Goal: Task Accomplishment & Management: Complete application form

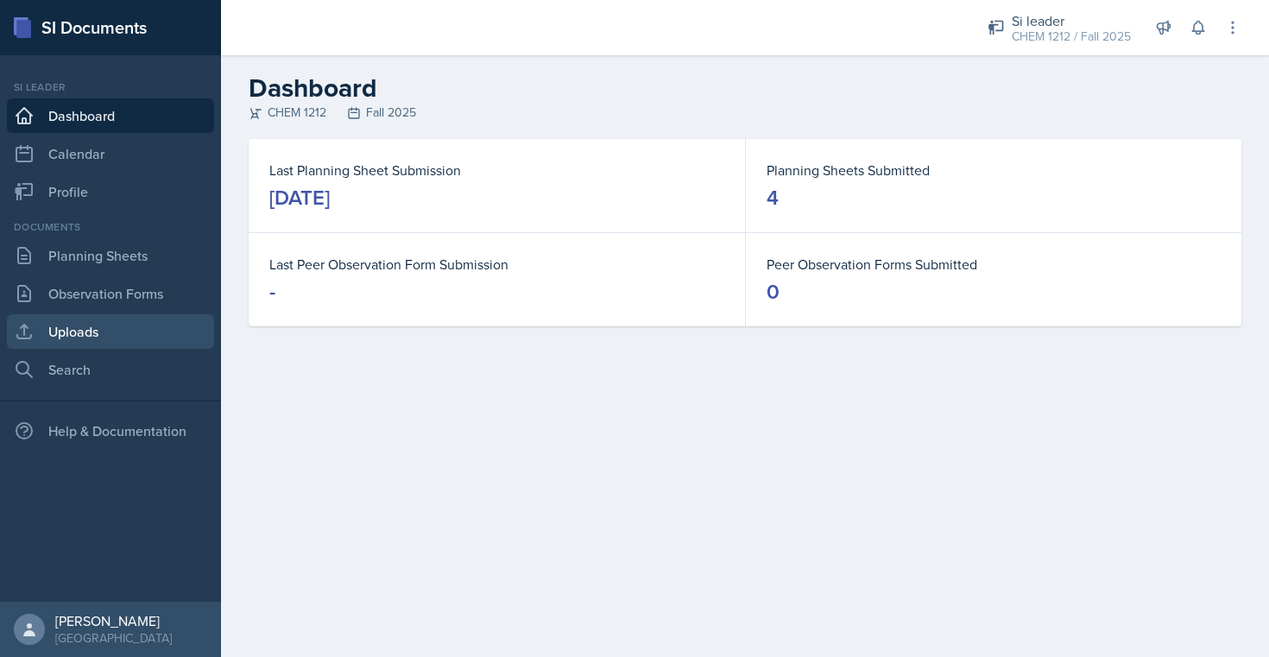
click at [100, 338] on link "Uploads" at bounding box center [110, 331] width 207 height 35
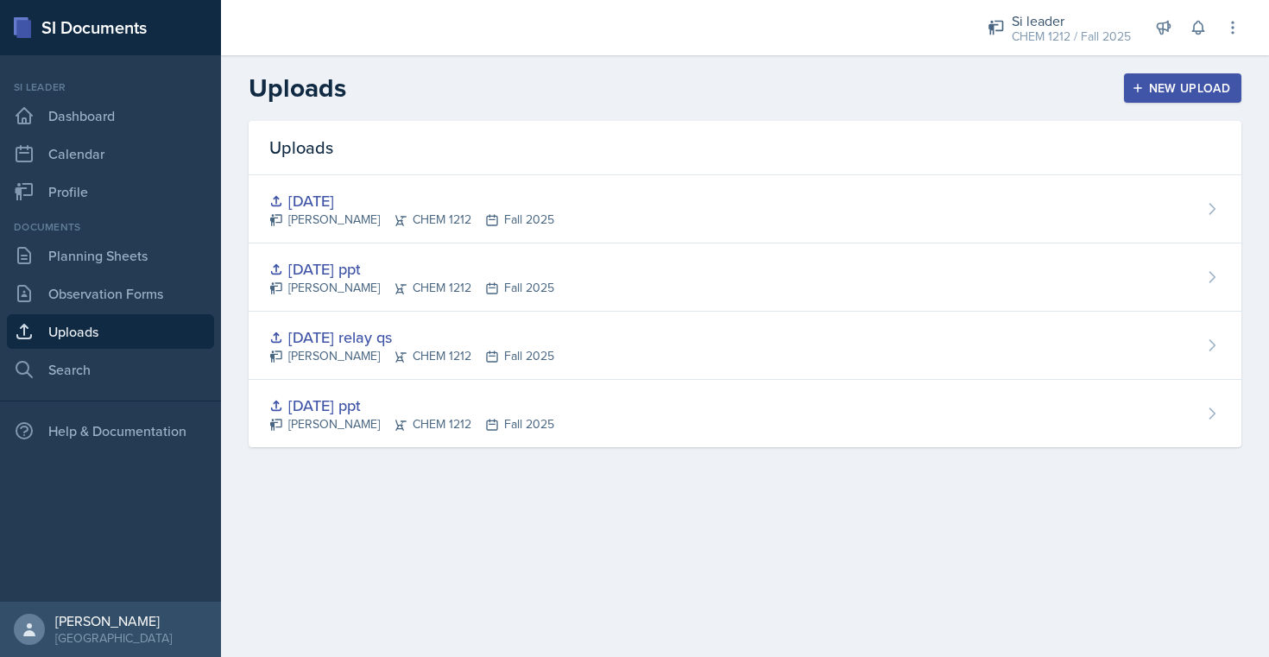
click at [1223, 90] on div "New Upload" at bounding box center [1184, 88] width 96 height 14
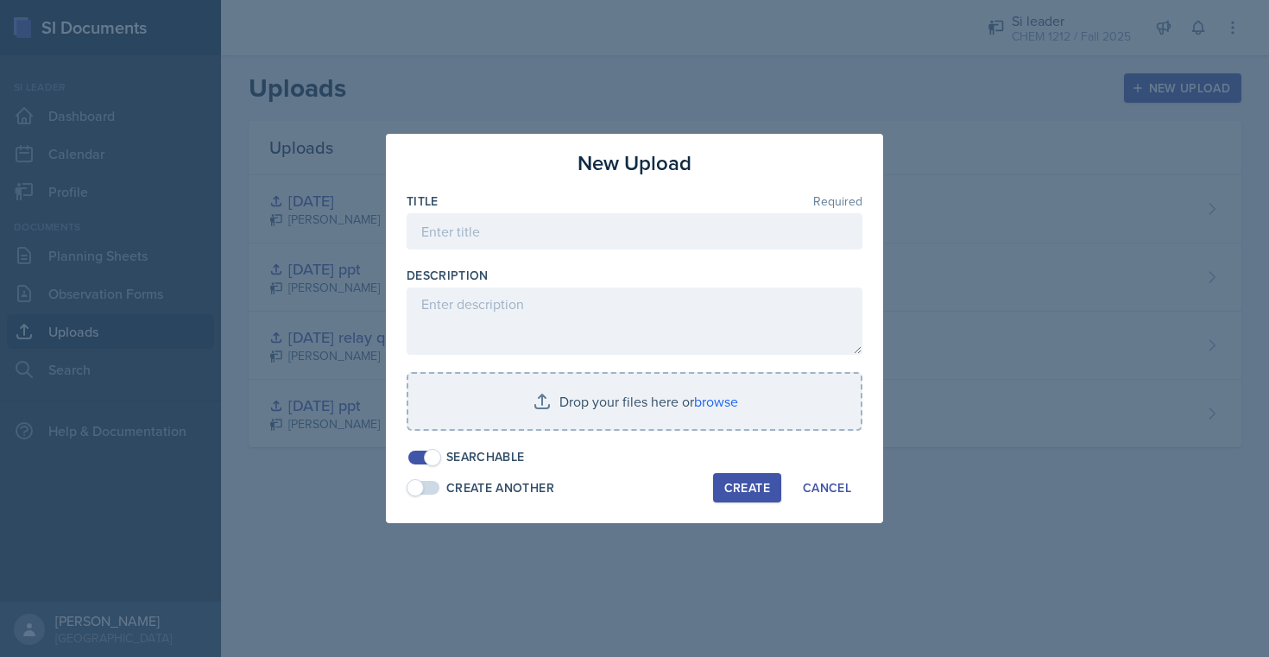
click at [686, 250] on div at bounding box center [635, 258] width 456 height 17
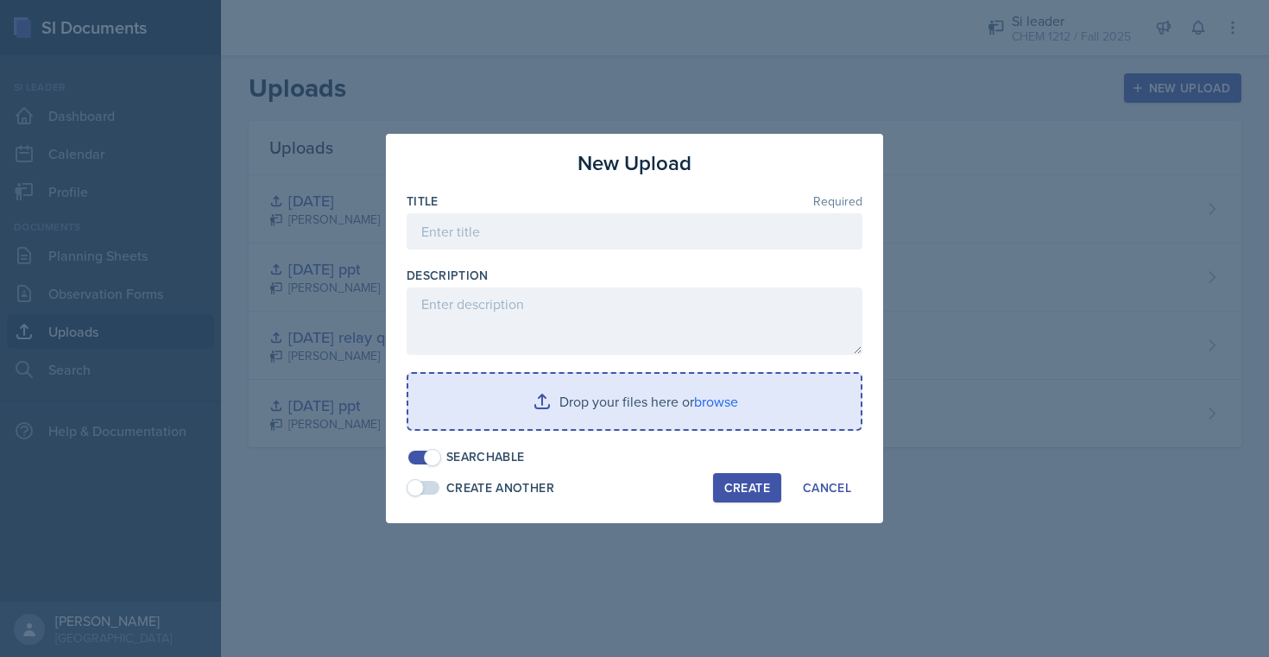
click at [659, 421] on input "file" at bounding box center [634, 401] width 453 height 55
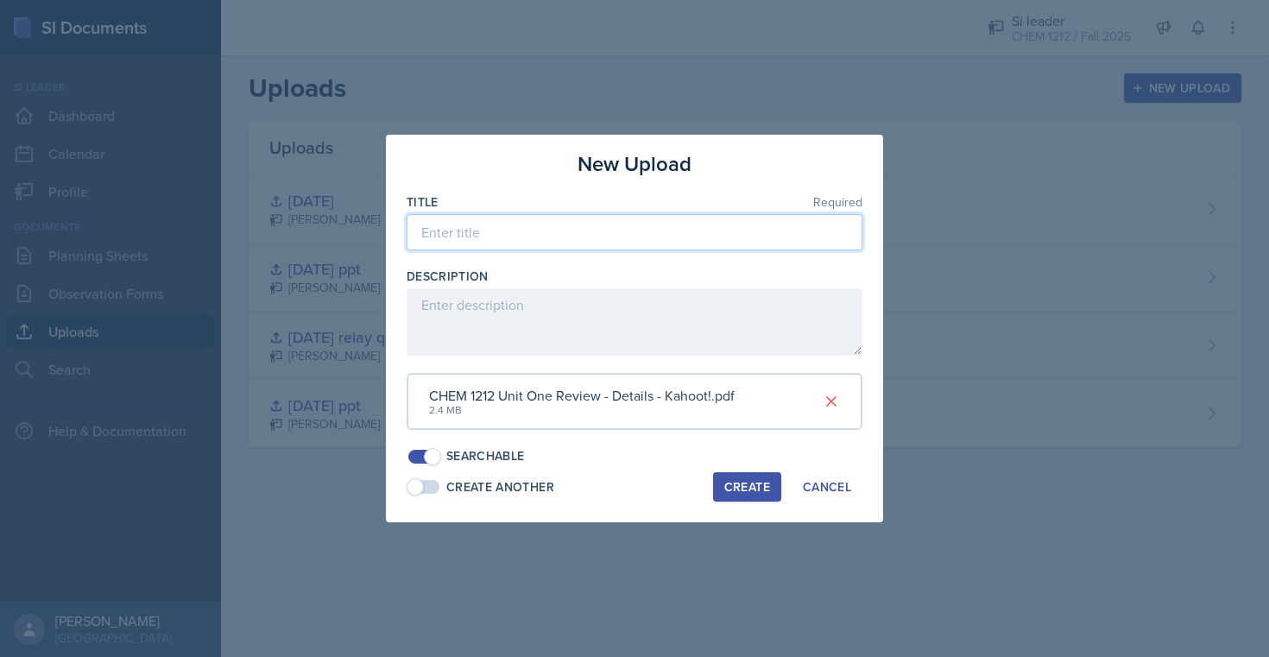
click at [549, 238] on input at bounding box center [635, 232] width 456 height 36
type input "Unit One (9.8) Kahoot"
click at [740, 481] on div "Create" at bounding box center [748, 487] width 46 height 14
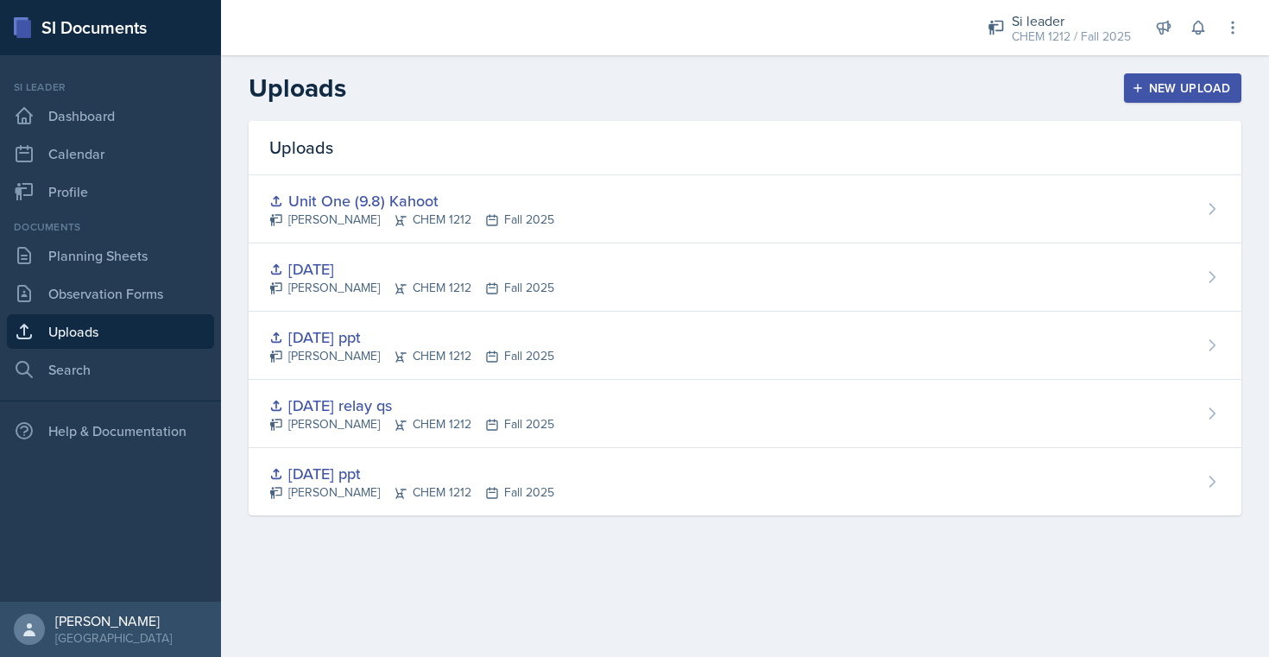
click at [1208, 81] on div "New Upload" at bounding box center [1184, 88] width 96 height 14
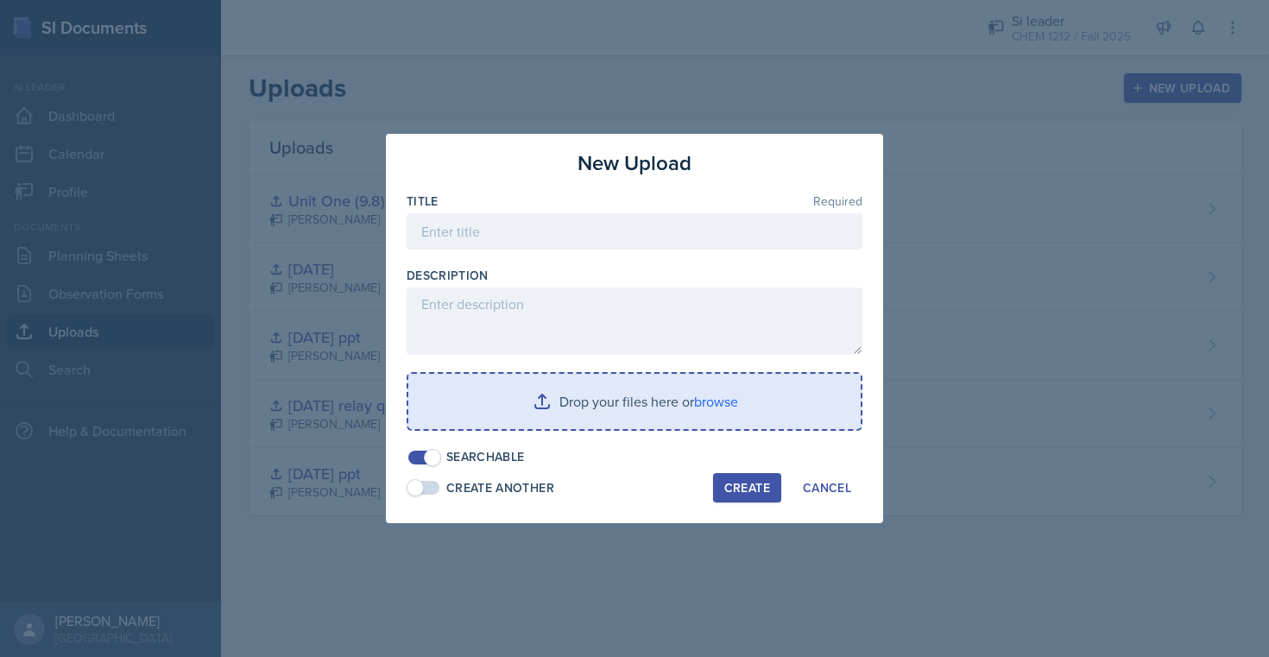
click at [556, 419] on input "file" at bounding box center [634, 401] width 453 height 55
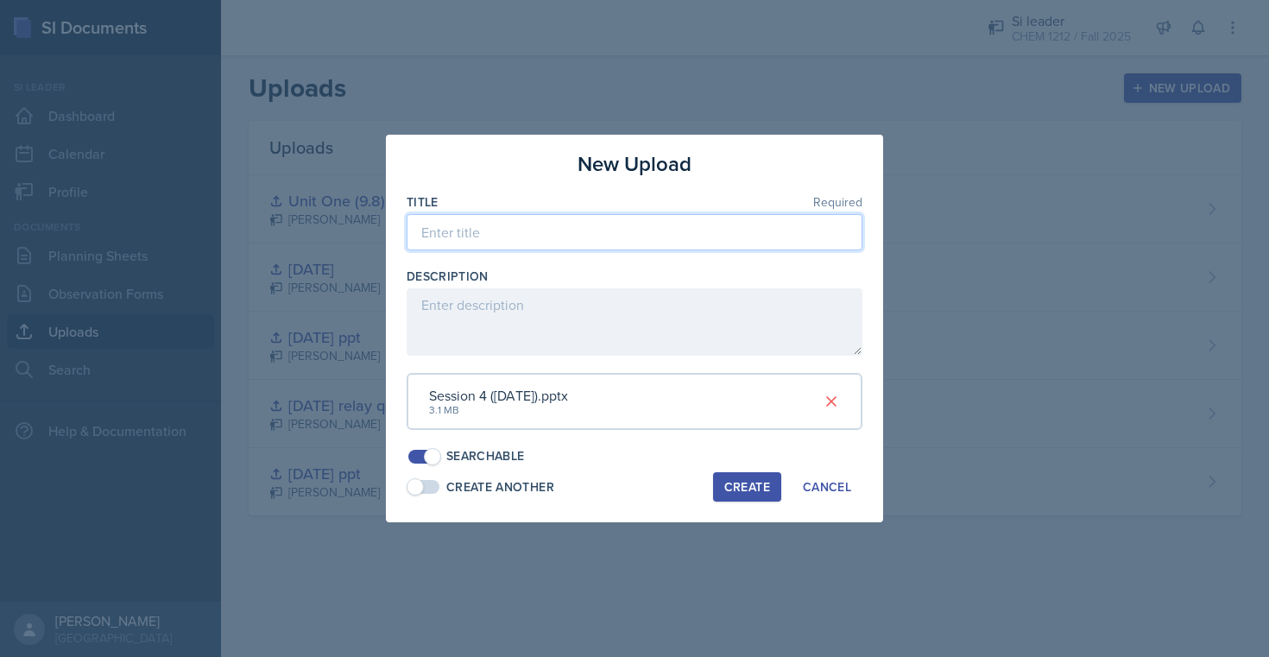
click at [665, 234] on input at bounding box center [635, 232] width 456 height 36
type input "8"
type input "9.8 pptx"
click at [742, 501] on button "Create" at bounding box center [747, 486] width 68 height 29
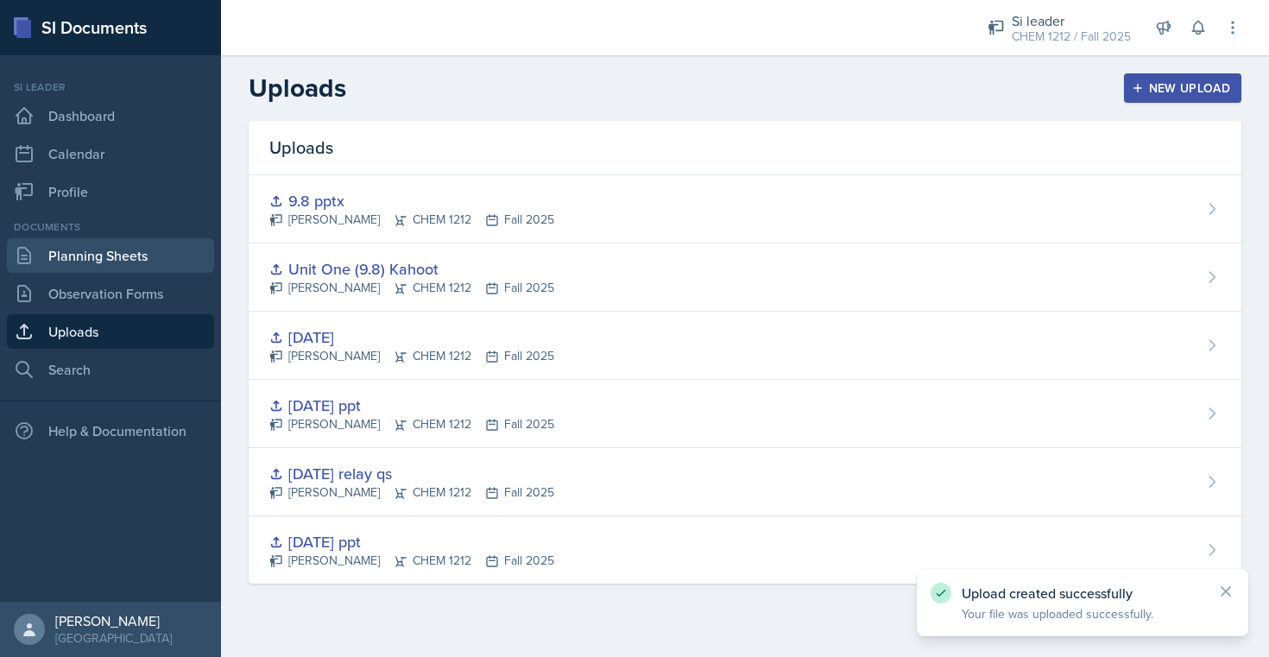
click at [117, 250] on link "Planning Sheets" at bounding box center [110, 255] width 207 height 35
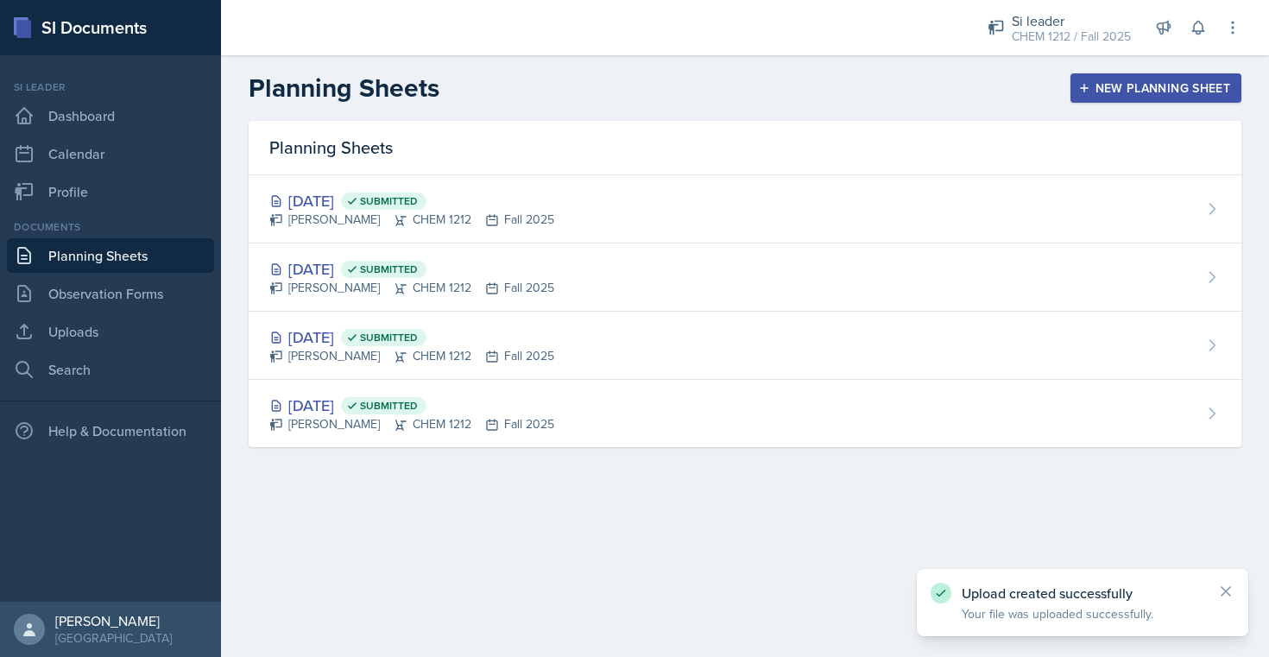
click at [1154, 85] on div "New Planning Sheet" at bounding box center [1156, 88] width 149 height 14
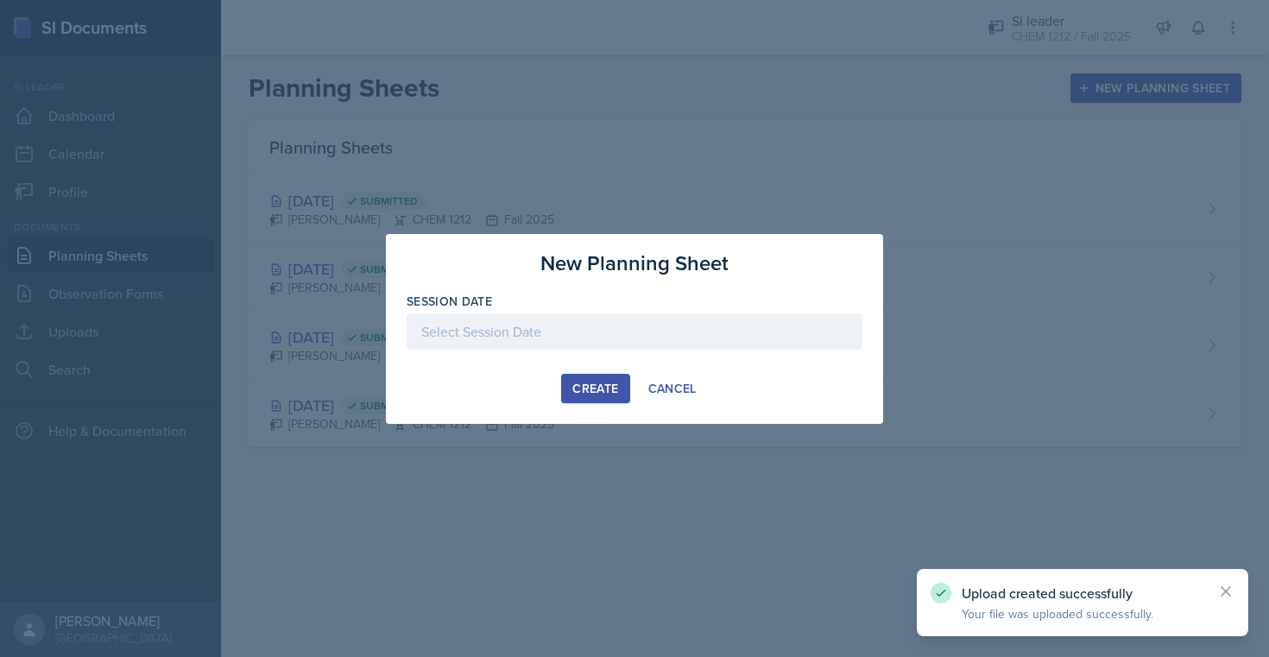
click at [668, 313] on div at bounding box center [635, 331] width 456 height 36
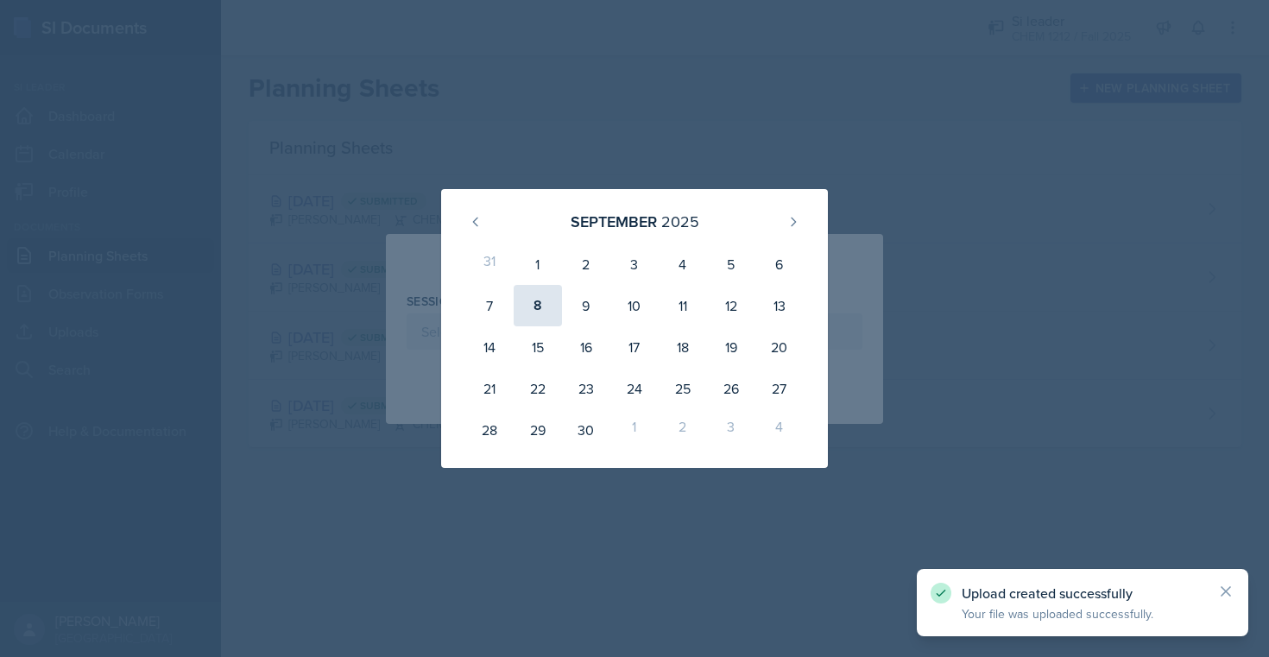
click at [536, 308] on div "8" at bounding box center [538, 305] width 48 height 41
type input "[DATE]"
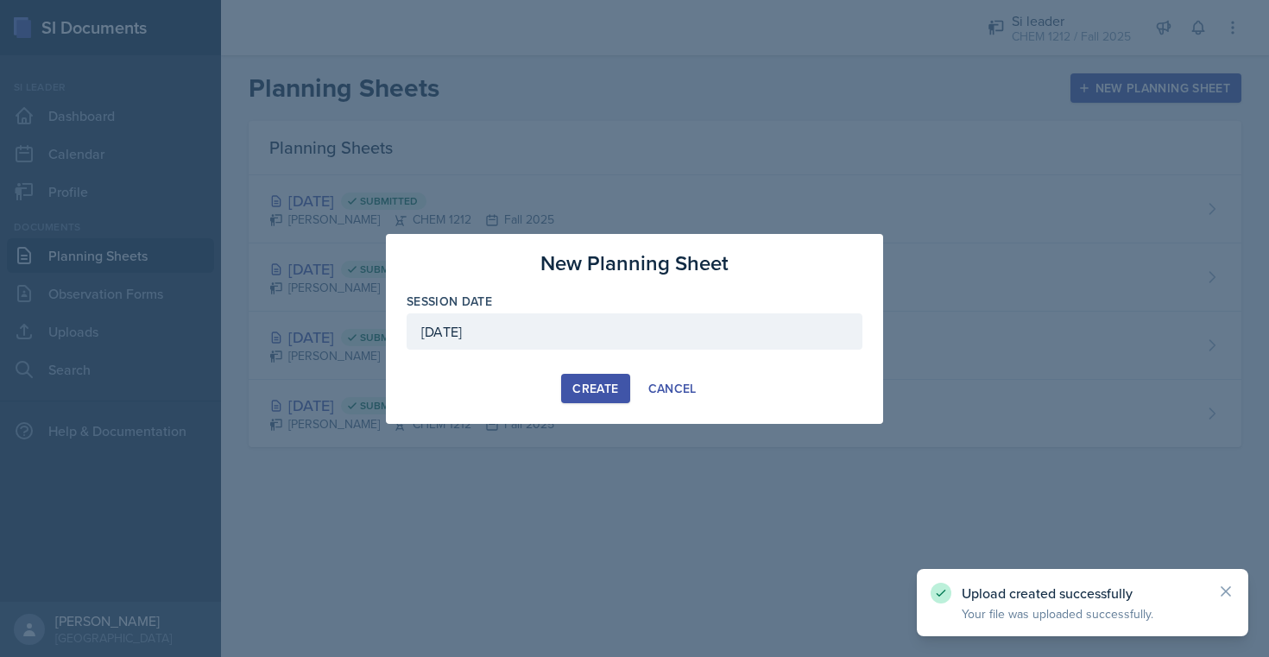
click at [592, 395] on div "Create" at bounding box center [596, 389] width 46 height 14
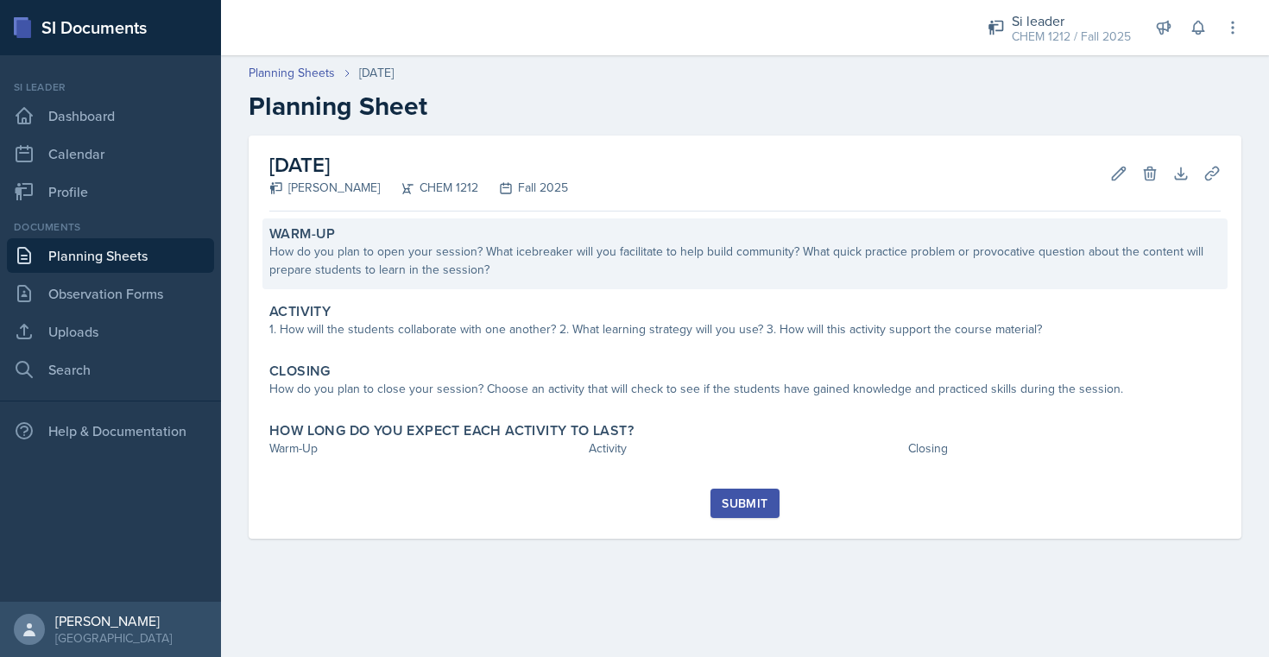
click at [469, 237] on div "Warm-Up" at bounding box center [745, 233] width 952 height 17
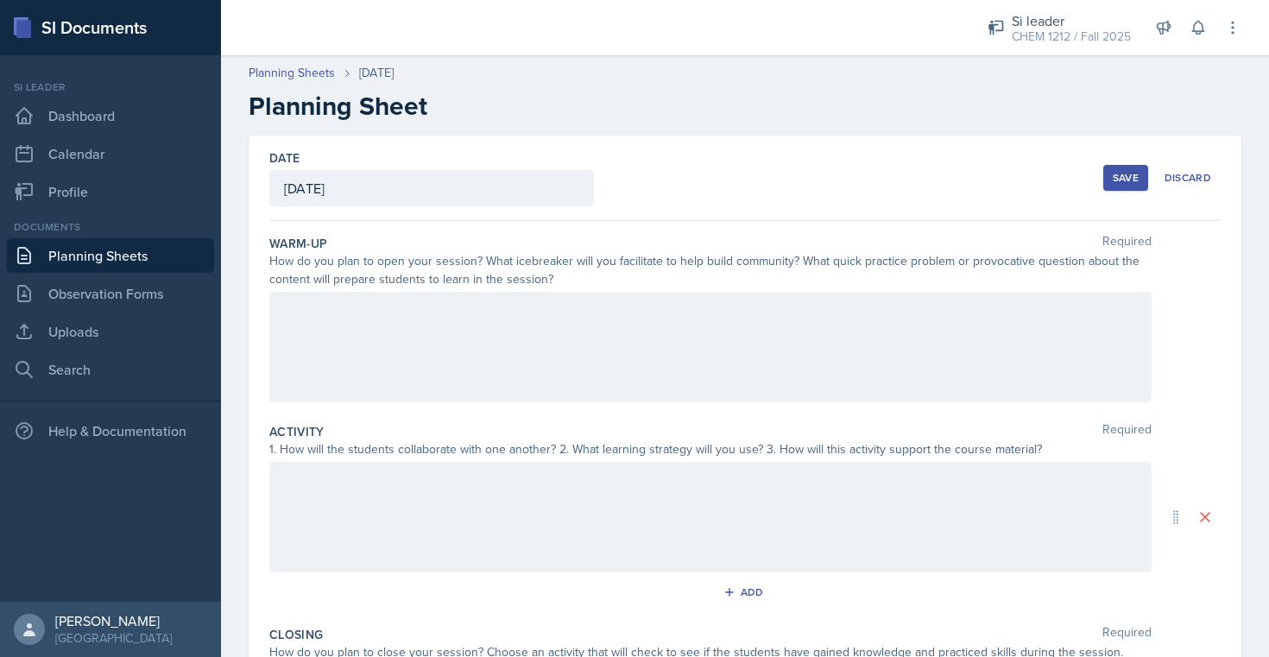
click at [528, 366] on div at bounding box center [710, 347] width 883 height 111
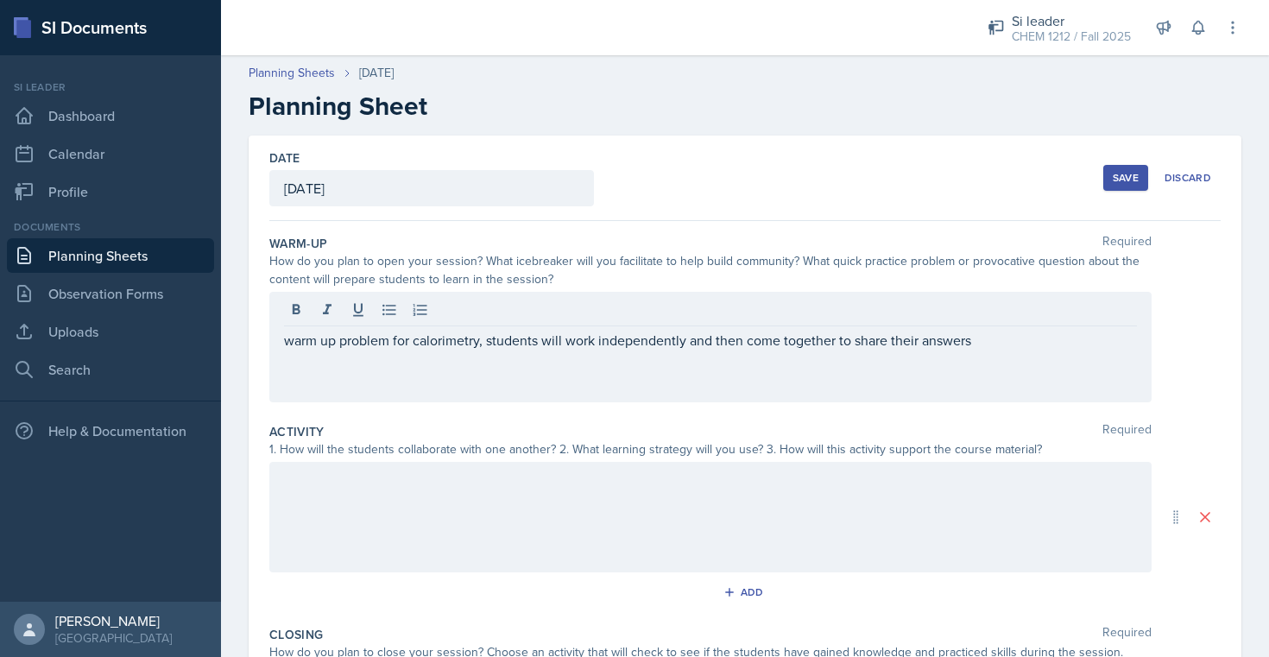
click at [1029, 356] on div "warm up problem for calorimetry, students will work independently and then come…" at bounding box center [710, 347] width 883 height 111
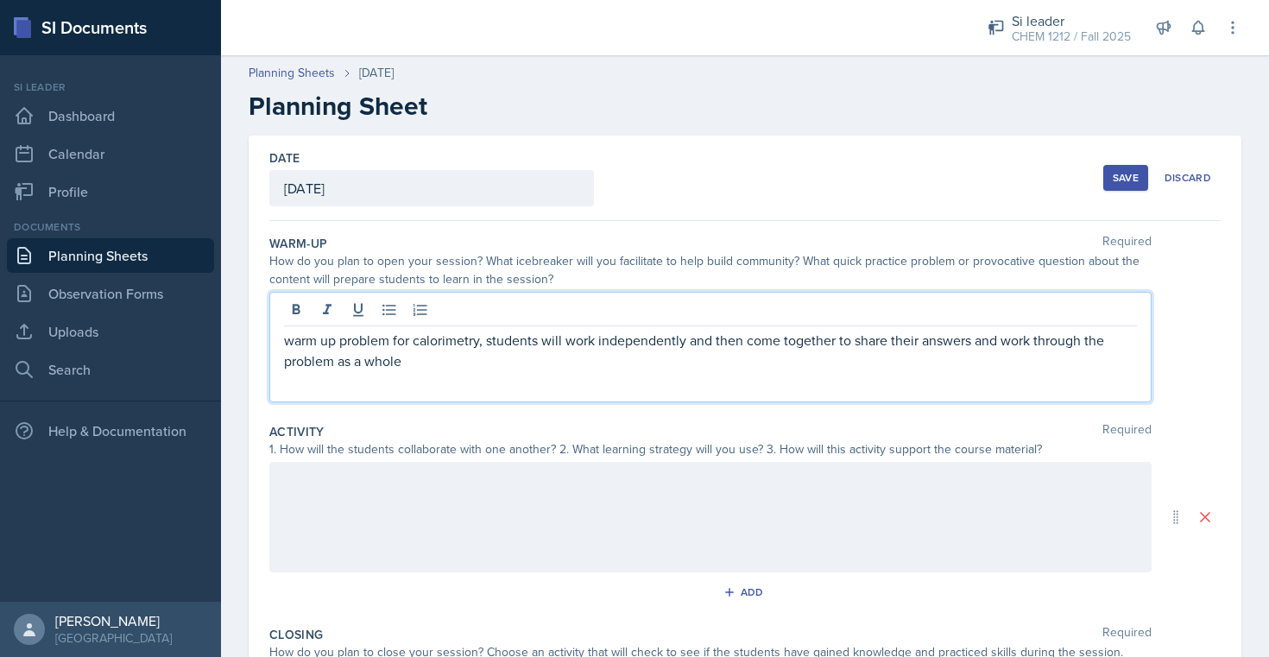
click at [853, 504] on div at bounding box center [710, 517] width 883 height 111
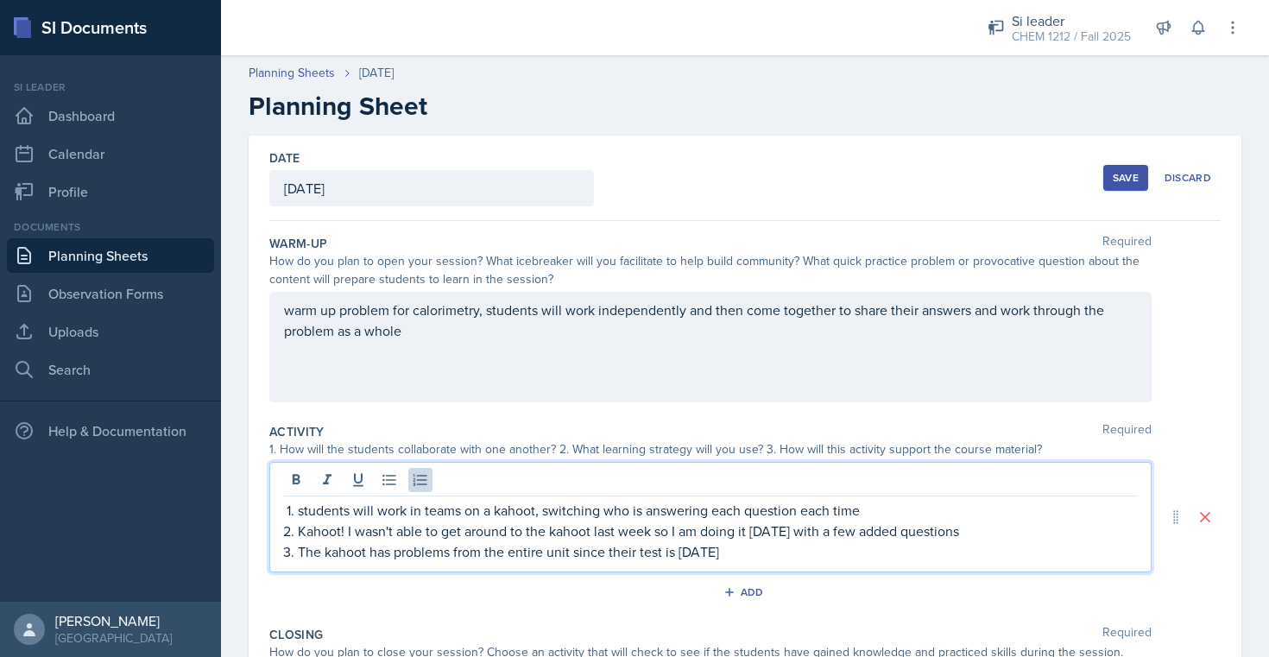
scroll to position [283, 0]
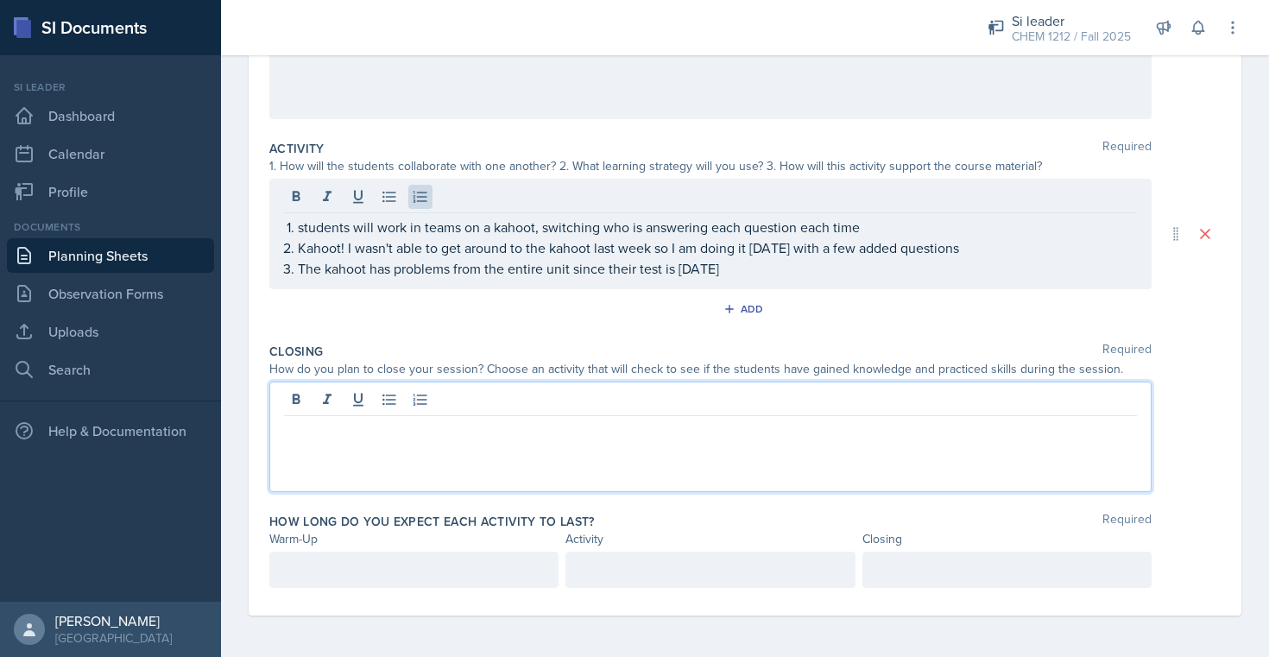
click at [652, 404] on div at bounding box center [710, 437] width 883 height 111
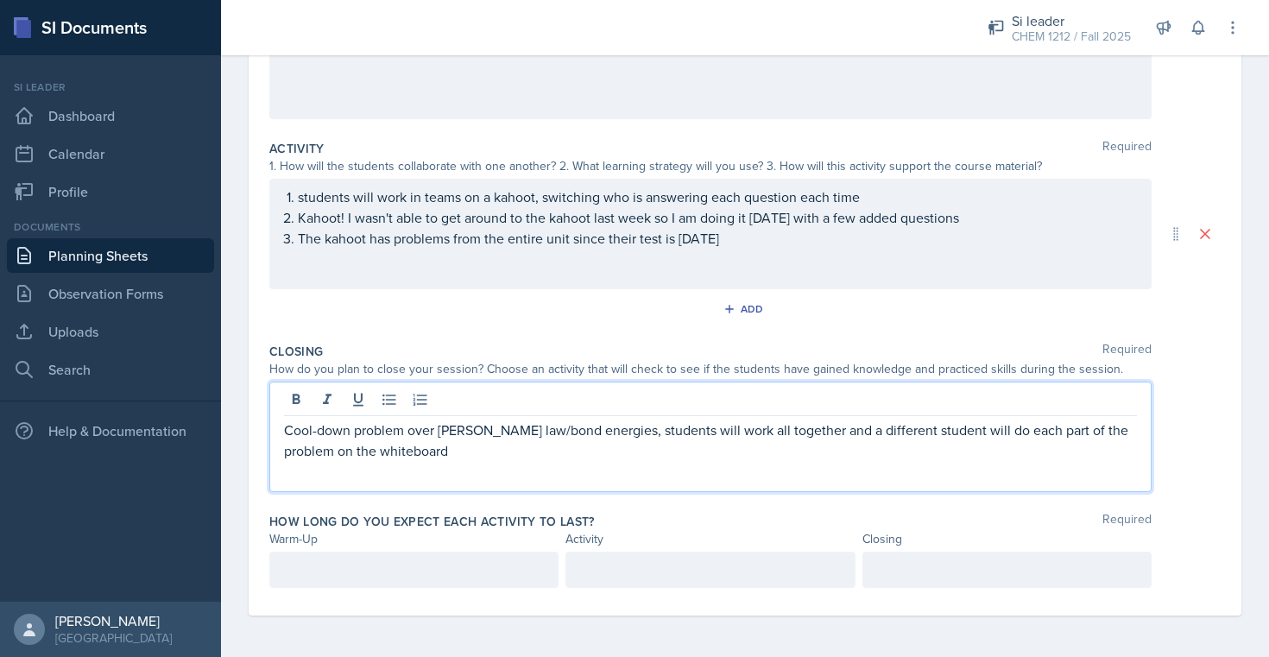
click at [503, 574] on div at bounding box center [413, 570] width 289 height 36
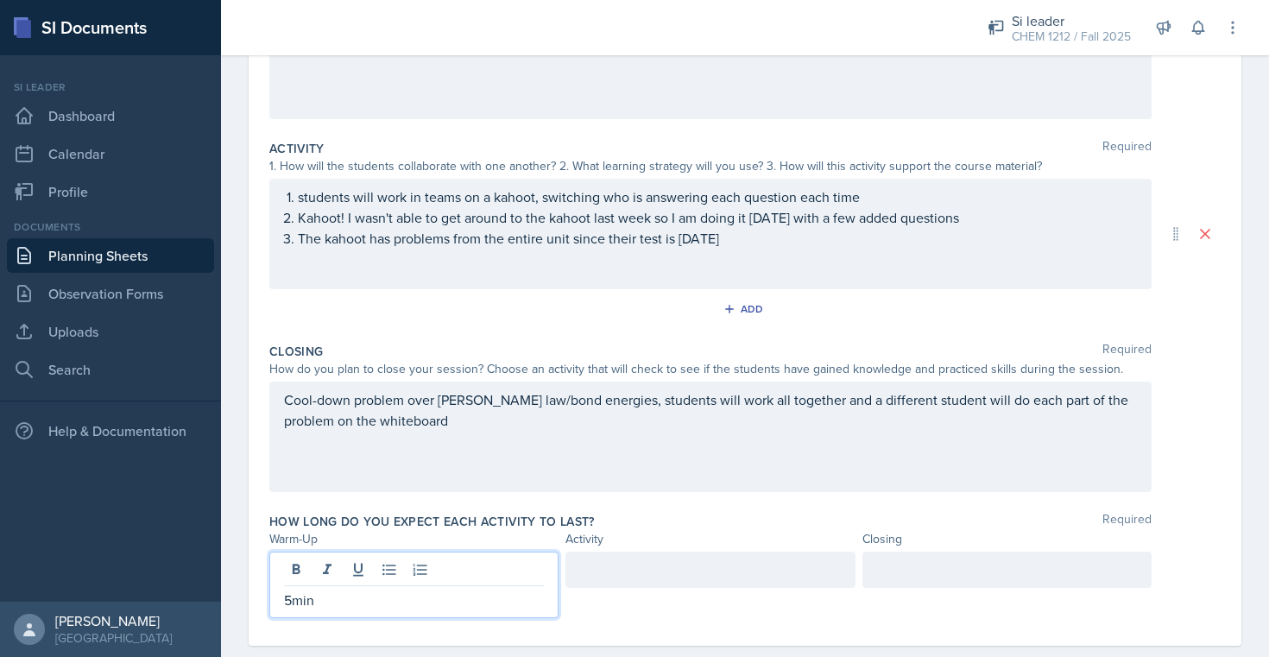
click at [971, 580] on div at bounding box center [1007, 570] width 289 height 36
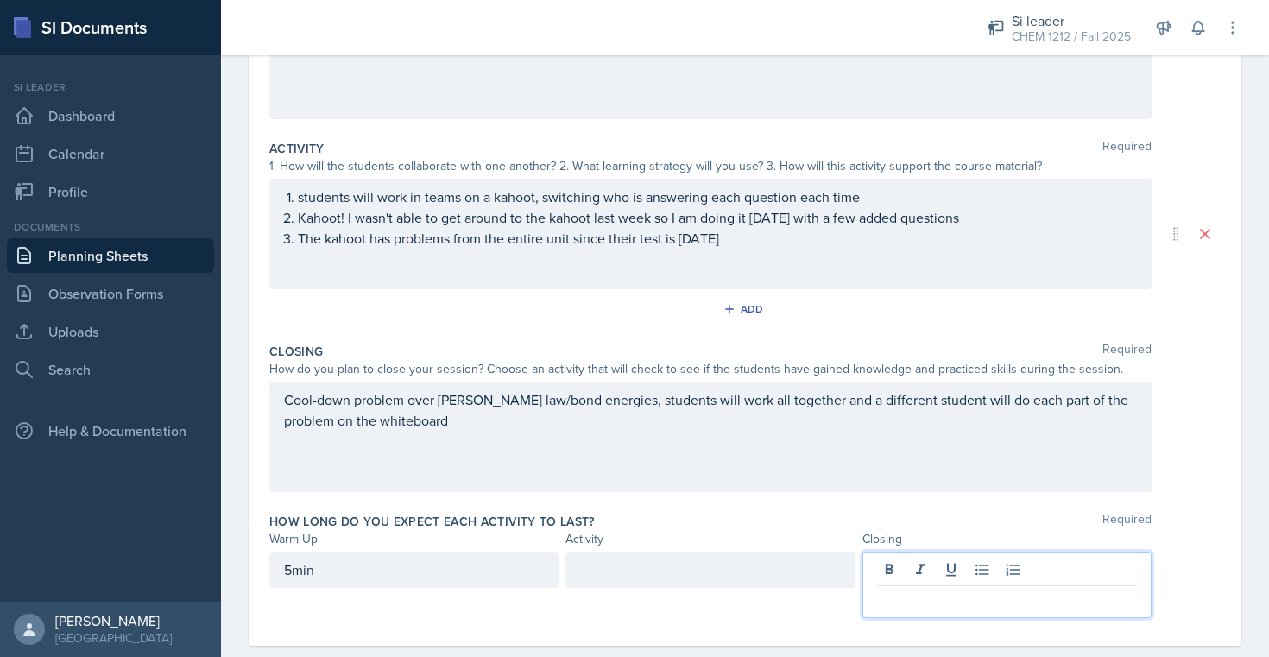
scroll to position [313, 0]
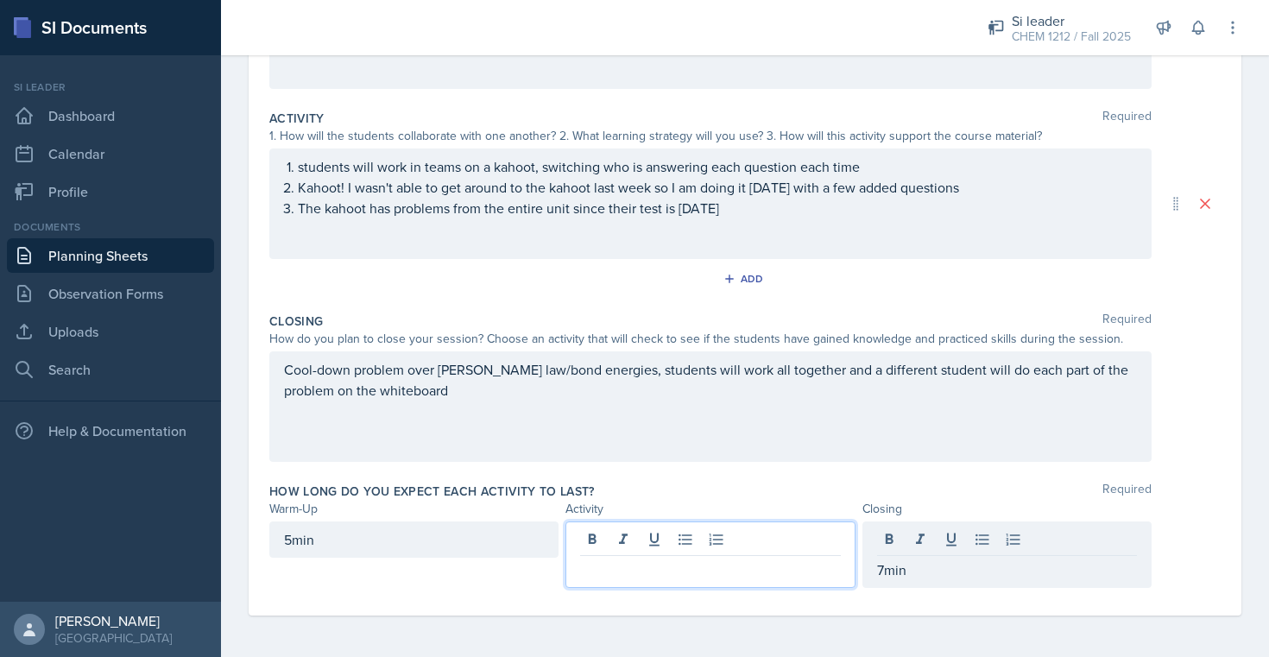
click at [774, 539] on div at bounding box center [710, 555] width 289 height 66
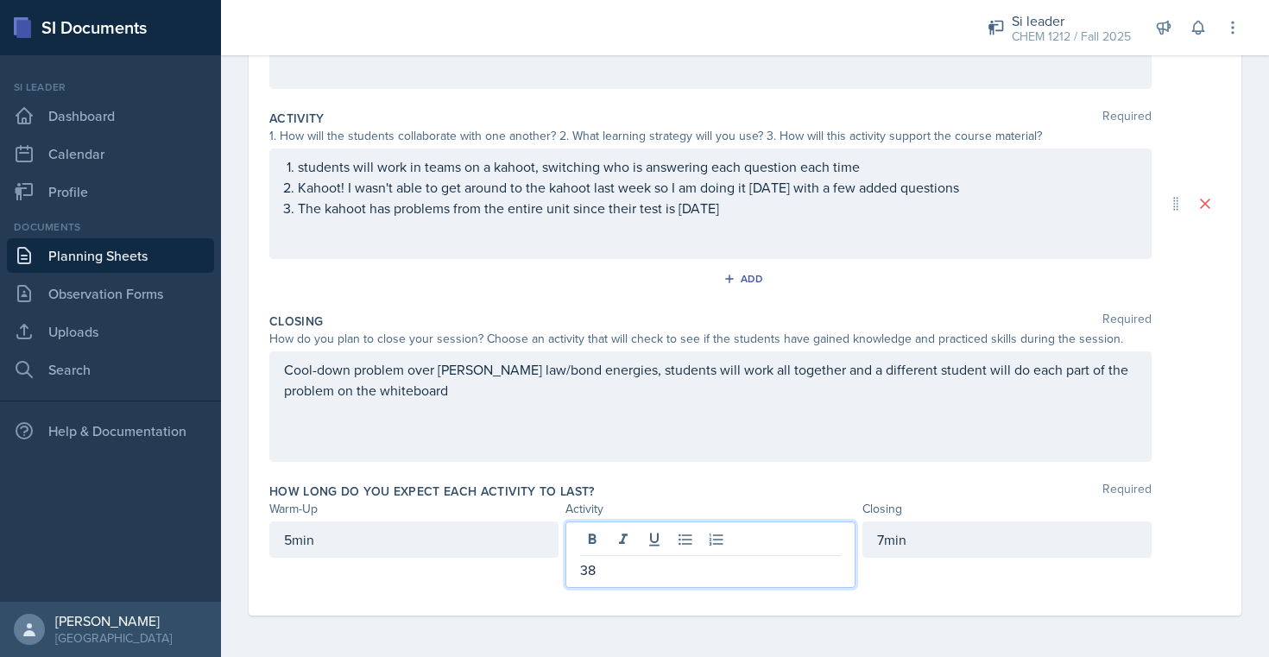
click at [890, 411] on div "Cool-down problem over [PERSON_NAME] law/bond energies, students will work all …" at bounding box center [710, 406] width 883 height 111
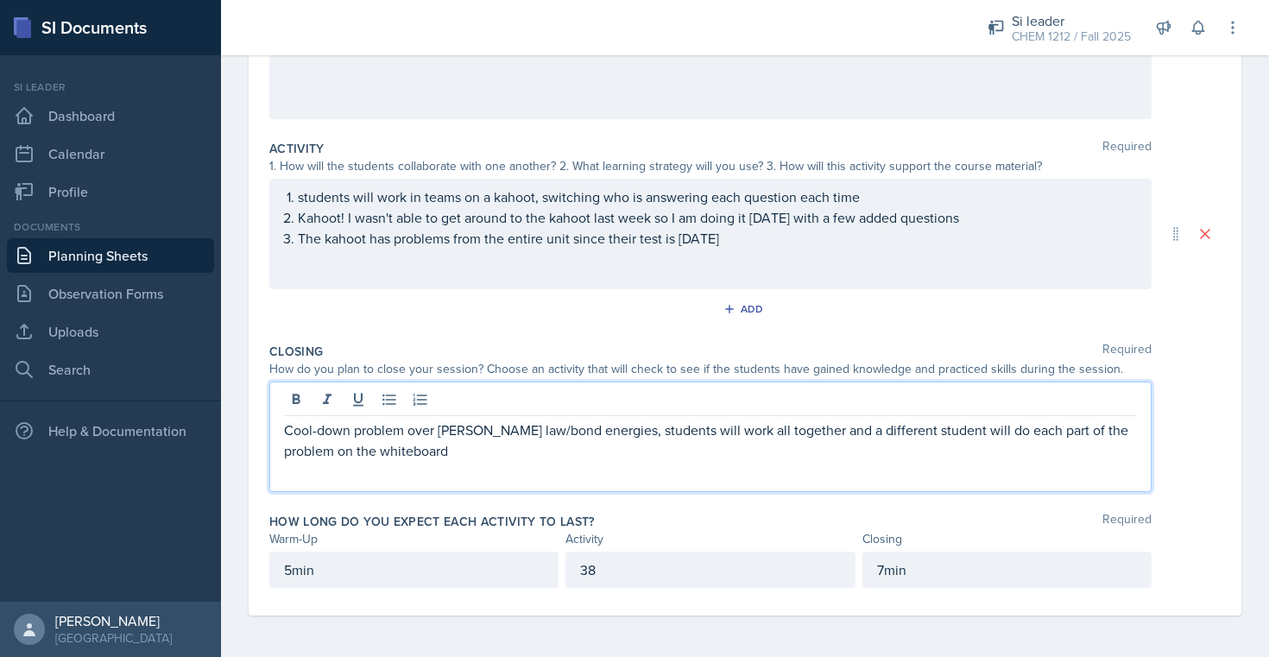
scroll to position [0, 0]
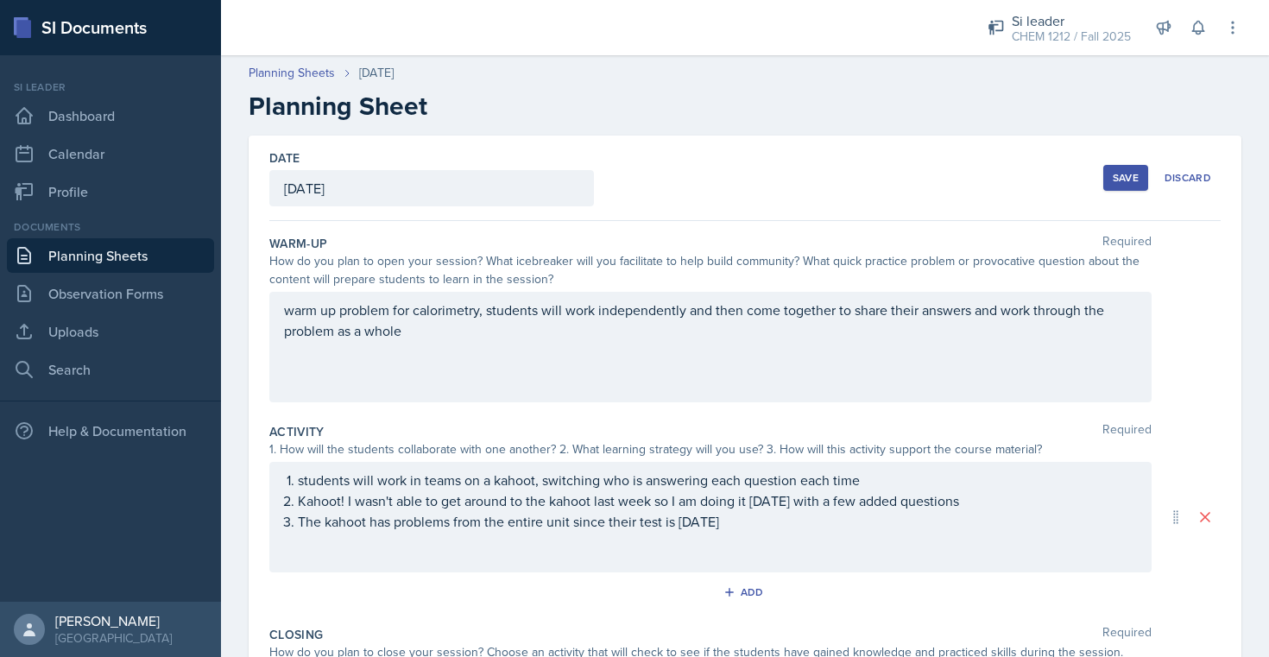
click at [1125, 184] on div "Save" at bounding box center [1126, 178] width 26 height 14
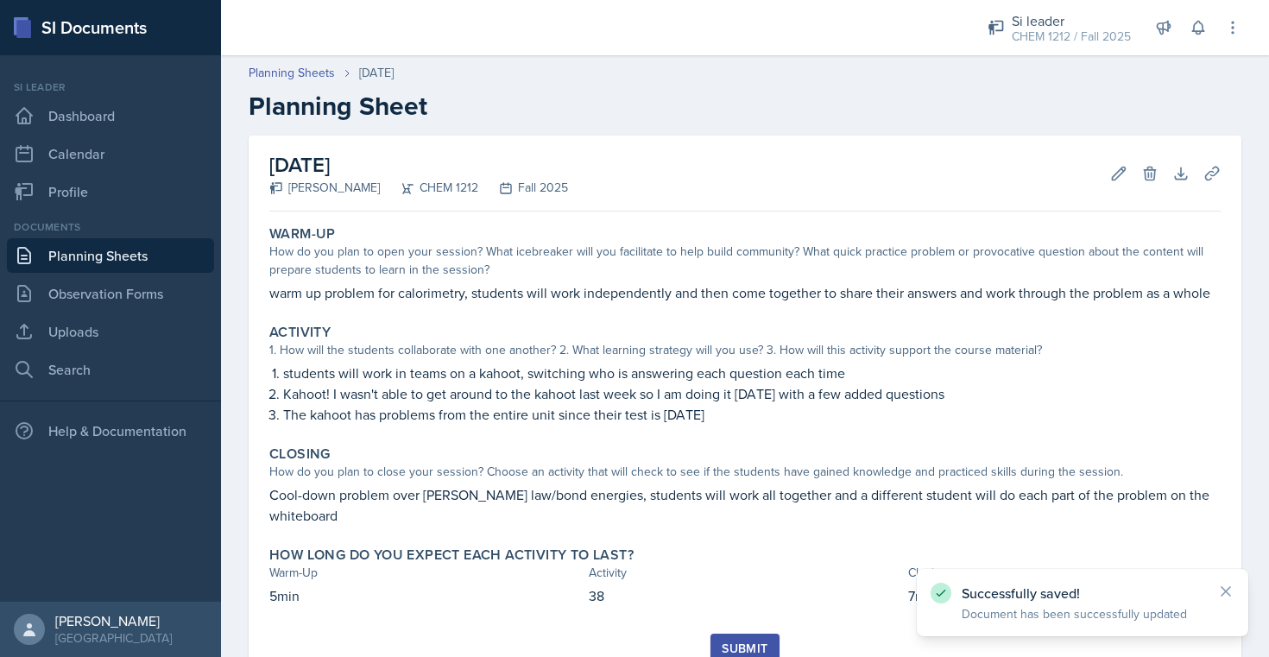
scroll to position [47, 0]
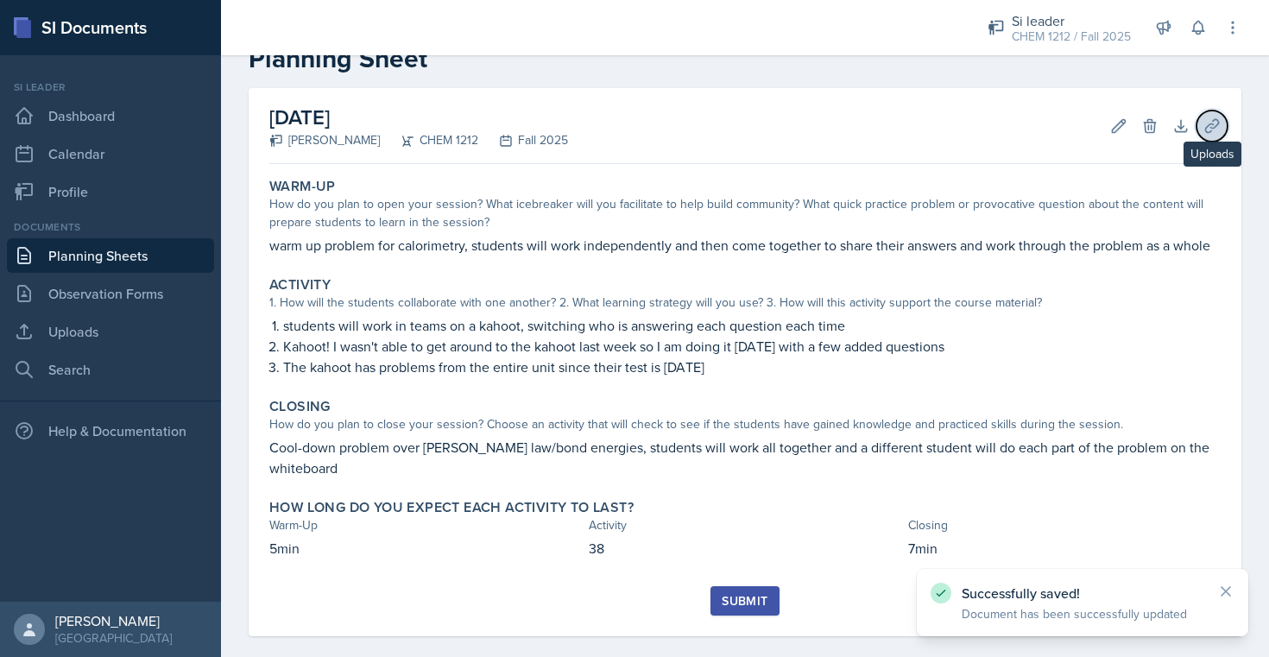
click at [1213, 133] on icon at bounding box center [1212, 125] width 17 height 17
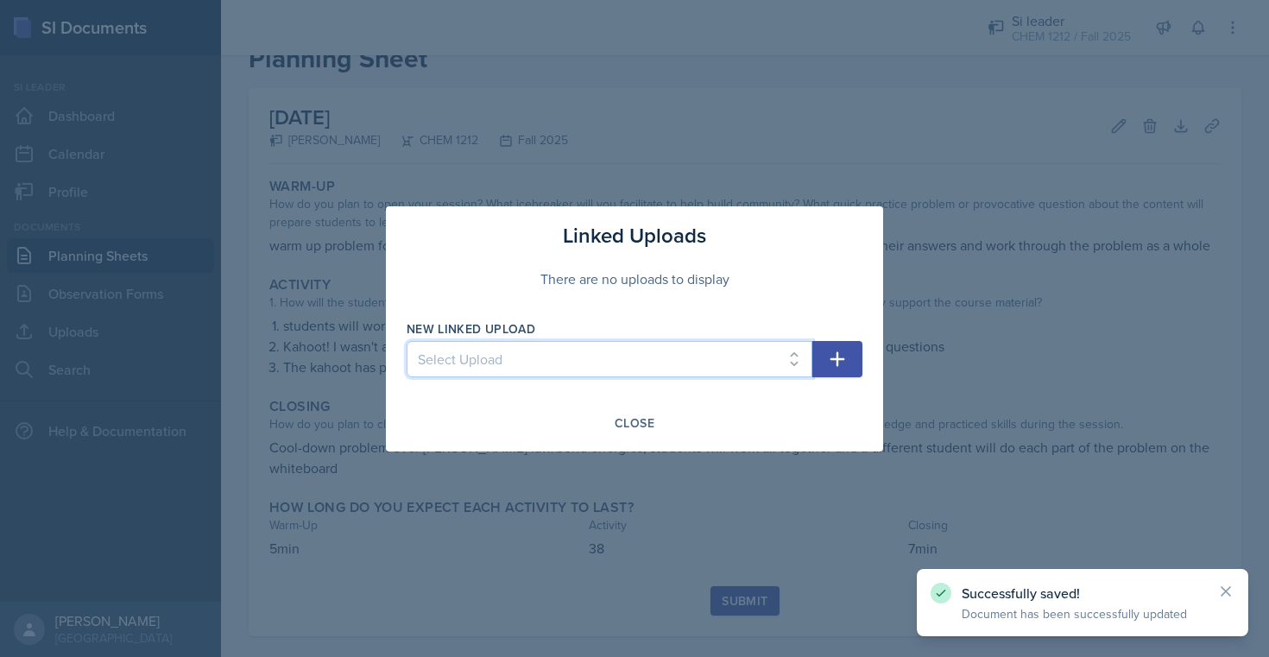
click at [633, 346] on select "Select Upload [DATE] ppt [DATE] relay qs [DATE] ppt [DATE] Unit One (9.8) Kahoo…" at bounding box center [610, 359] width 406 height 36
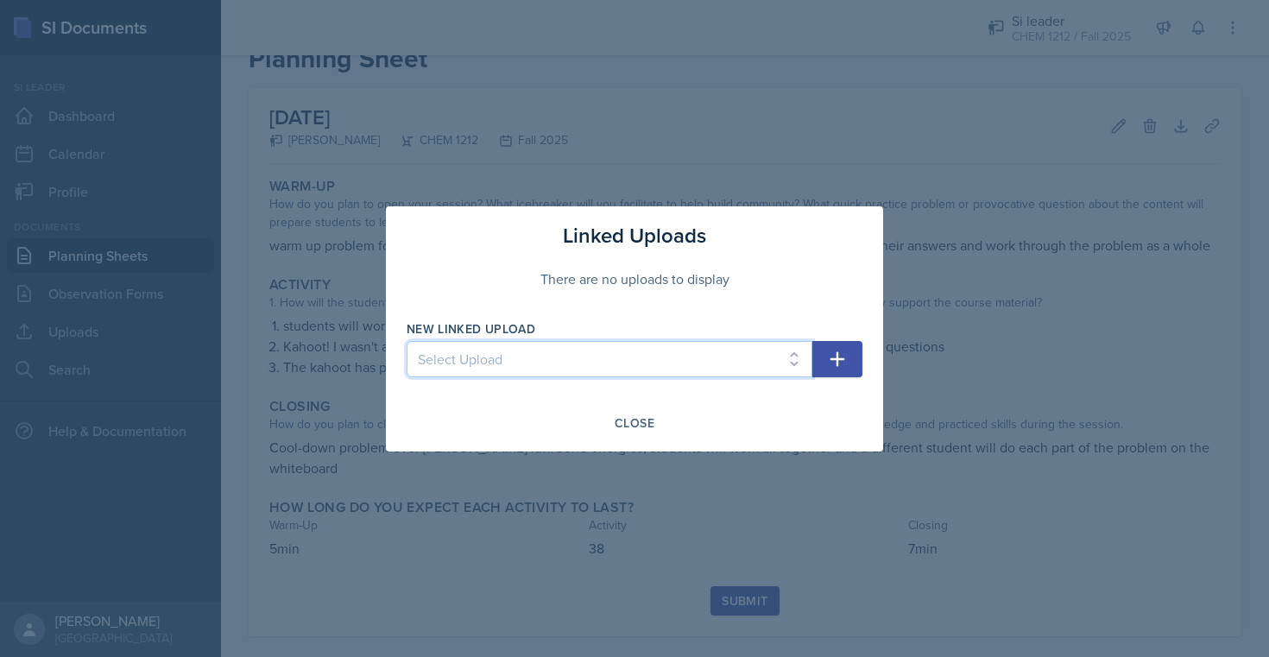
select select "94df99b8-95ea-4317-a480-50cabae83b1a"
click at [852, 364] on button "button" at bounding box center [838, 359] width 50 height 36
click at [772, 365] on select "Select Upload [DATE] ppt [DATE] relay qs [DATE] ppt [DATE] Unit One (9.8) Kahoo…" at bounding box center [610, 359] width 406 height 36
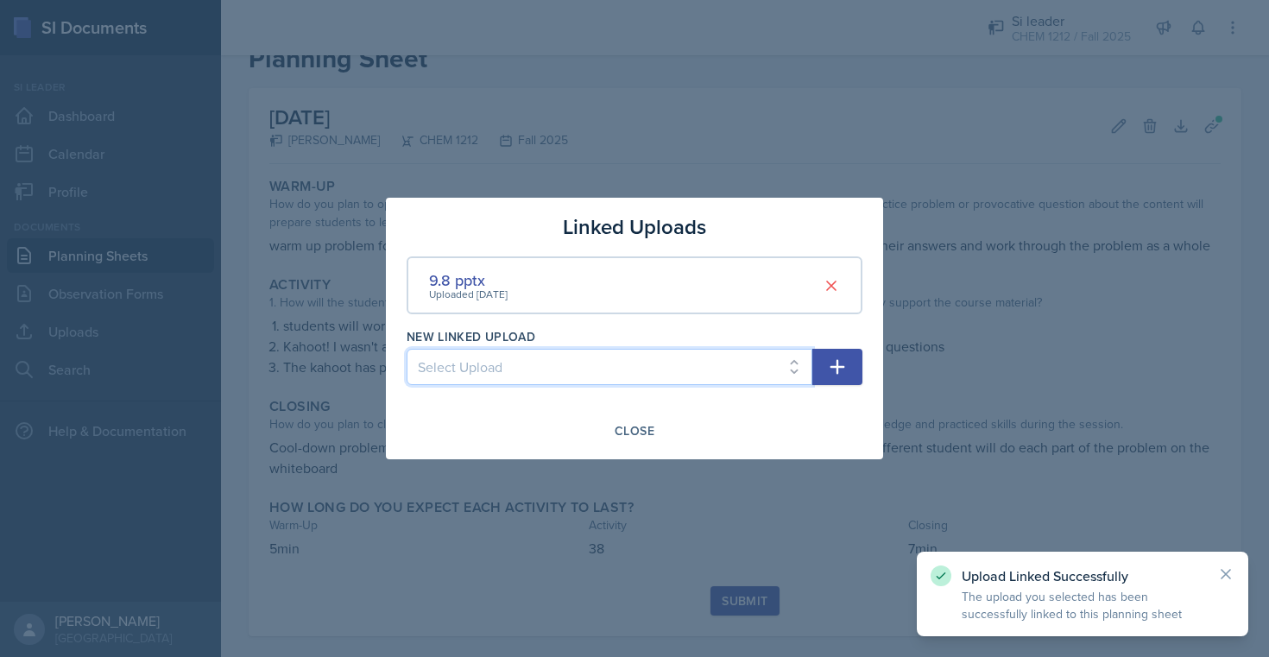
select select "c5034671-4112-4723-b091-f679214f5365"
click at [839, 363] on icon "button" at bounding box center [837, 367] width 21 height 21
select select
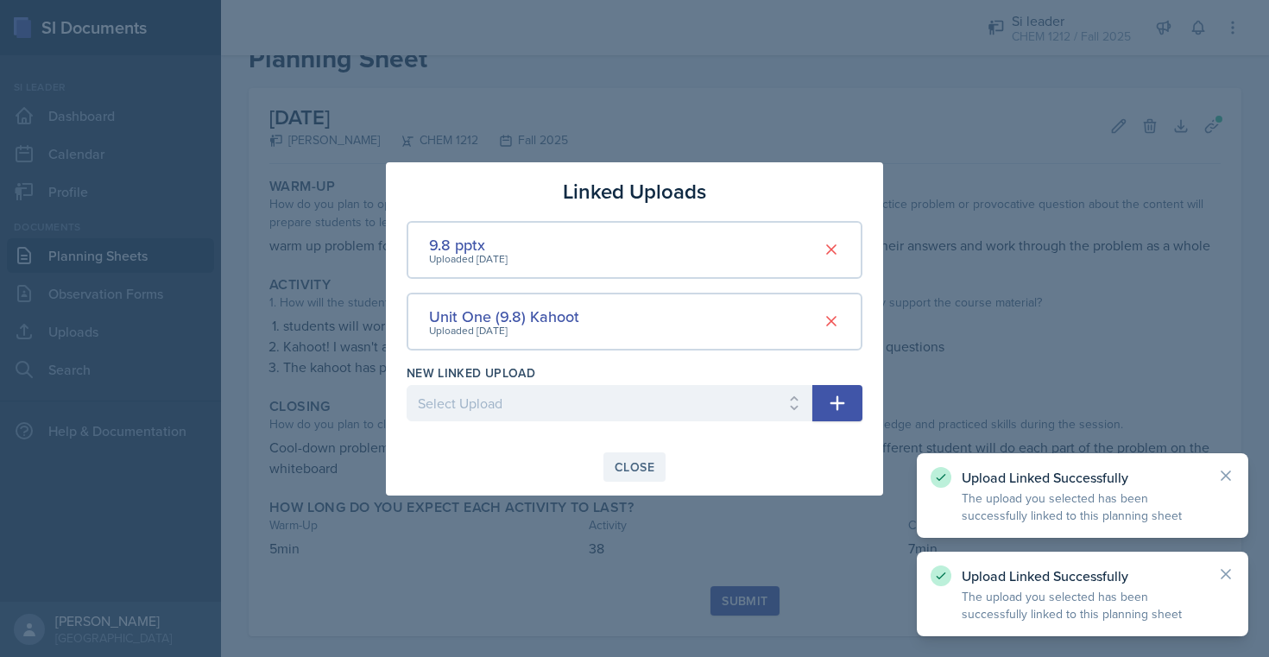
click at [636, 465] on div "Close" at bounding box center [635, 467] width 40 height 14
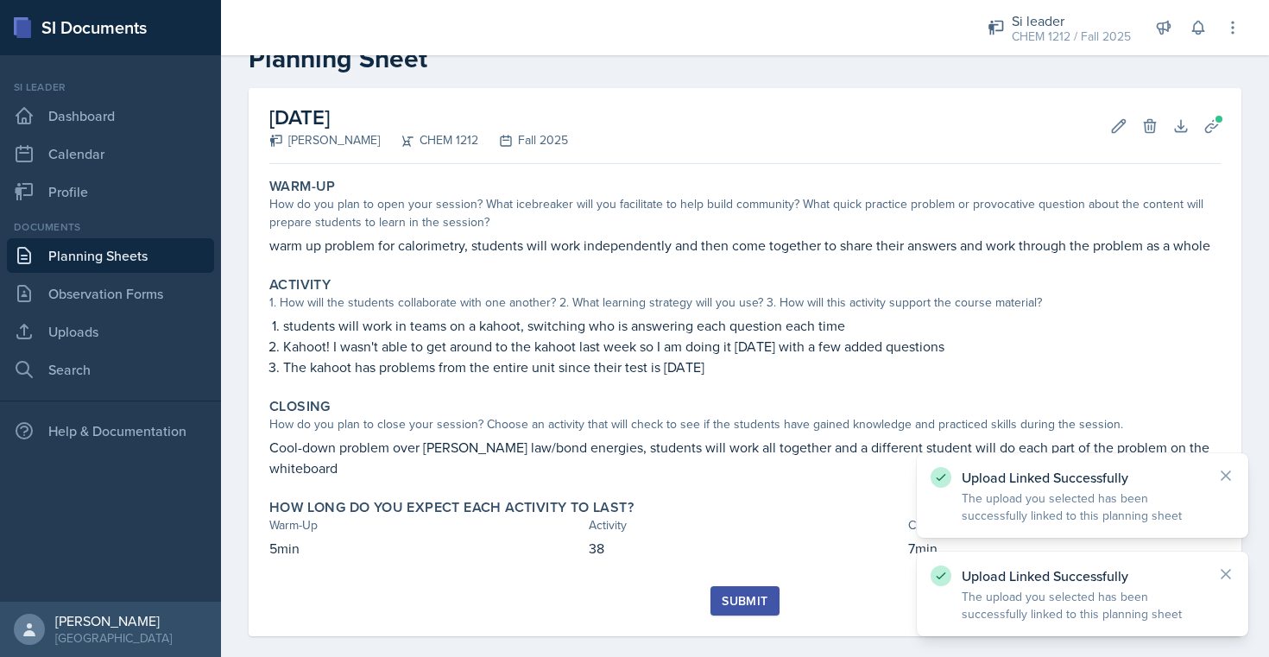
click at [754, 598] on div "Submit" at bounding box center [745, 611] width 952 height 50
click at [754, 594] on div "Submit" at bounding box center [745, 601] width 46 height 14
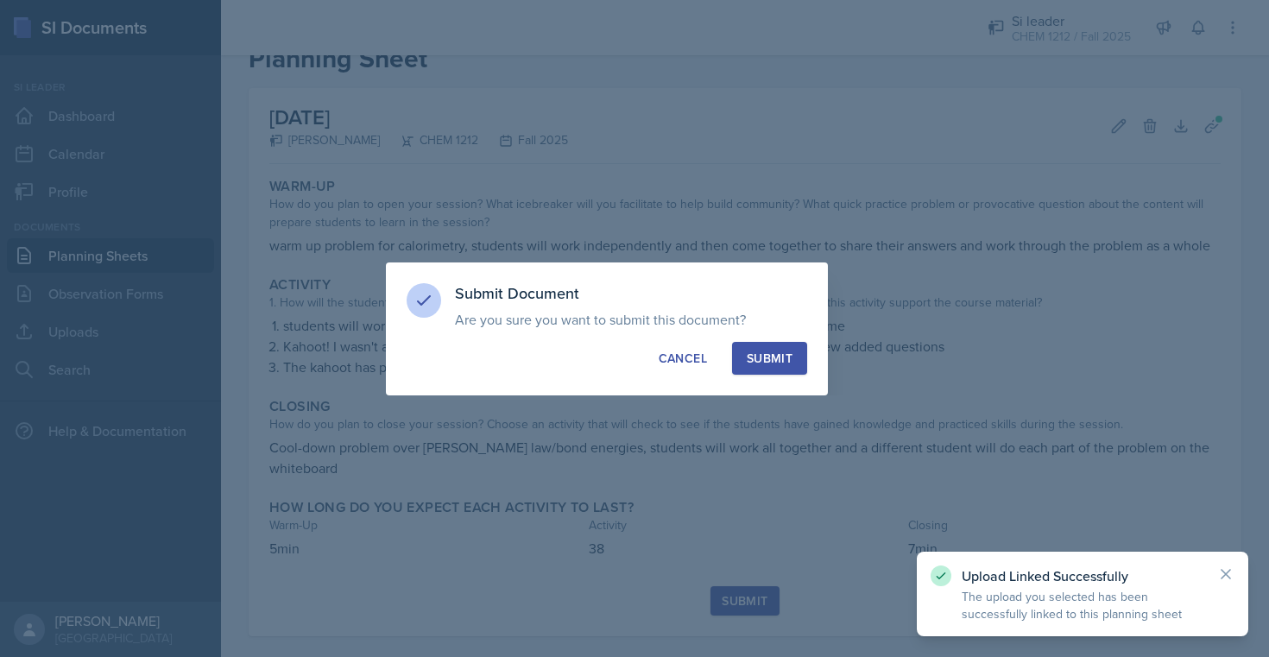
click at [785, 347] on button "Submit" at bounding box center [769, 358] width 75 height 33
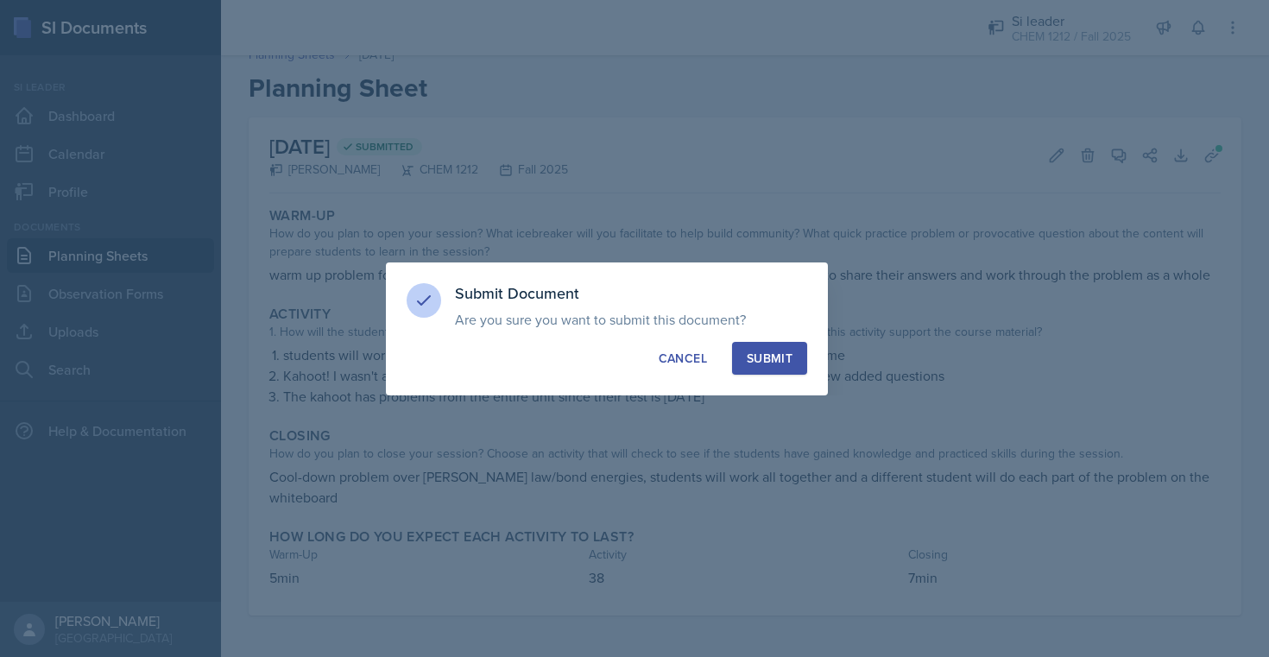
scroll to position [0, 0]
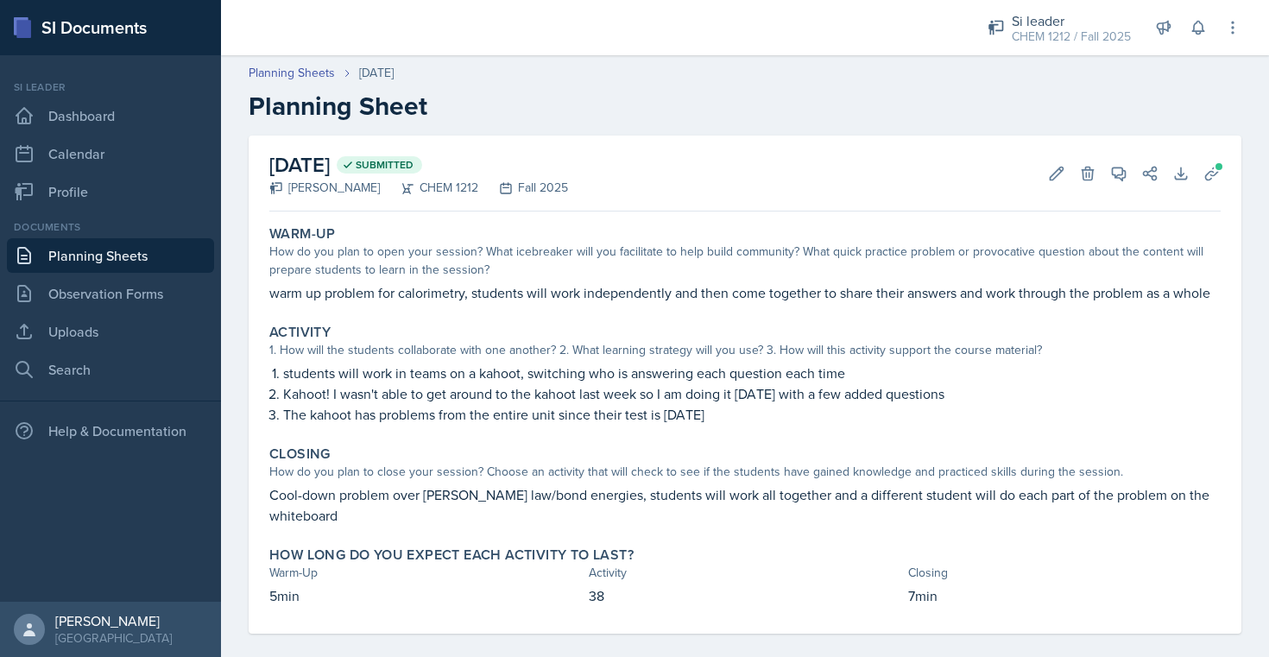
click at [71, 247] on link "Planning Sheets" at bounding box center [110, 255] width 207 height 35
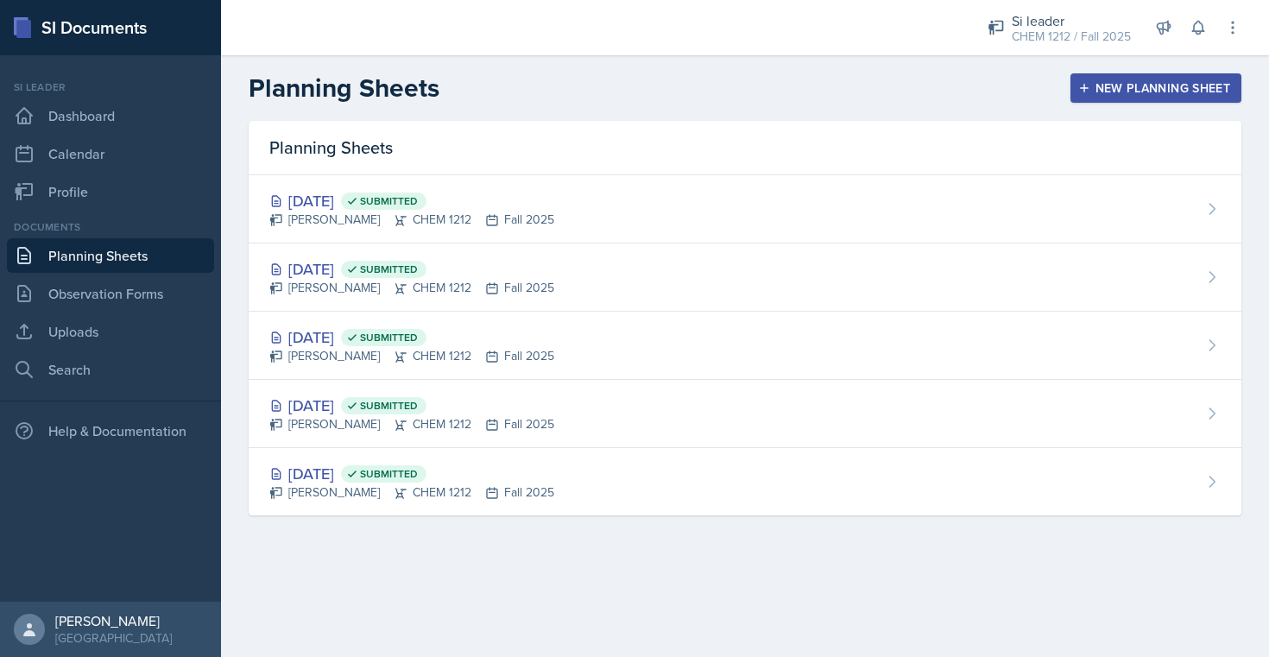
click at [1092, 95] on button "New Planning Sheet" at bounding box center [1156, 87] width 171 height 29
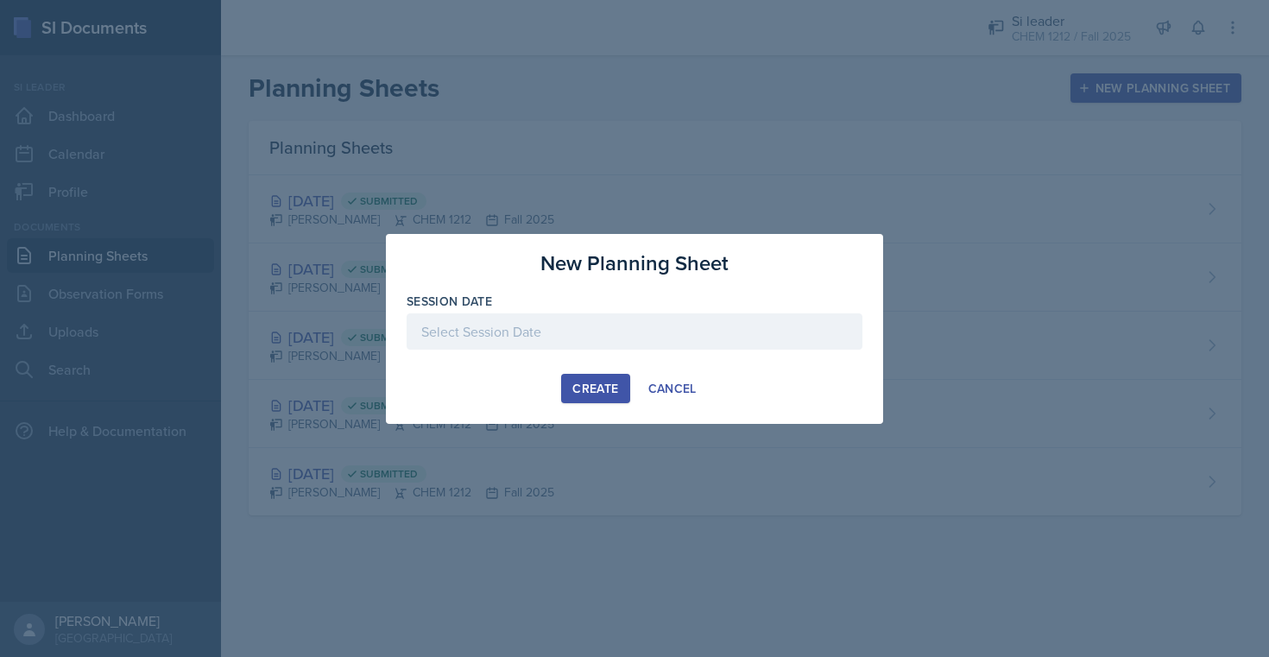
click at [639, 339] on div at bounding box center [635, 331] width 456 height 36
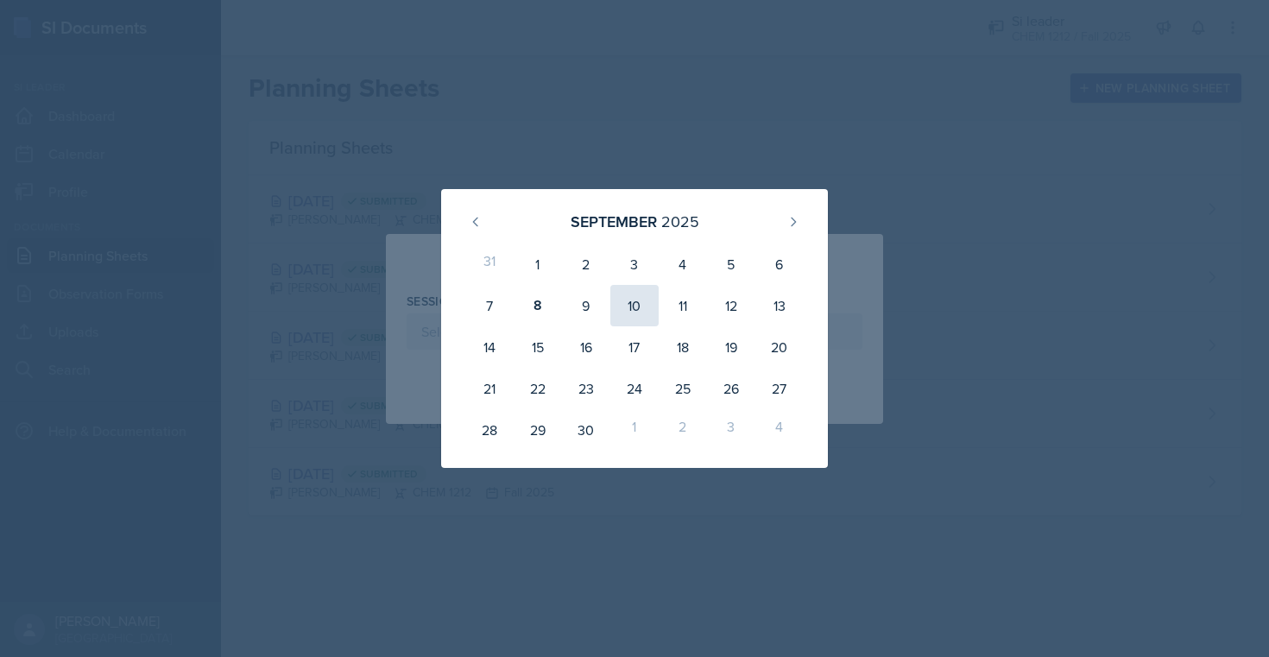
click at [637, 306] on div "10" at bounding box center [635, 305] width 48 height 41
type input "[DATE]"
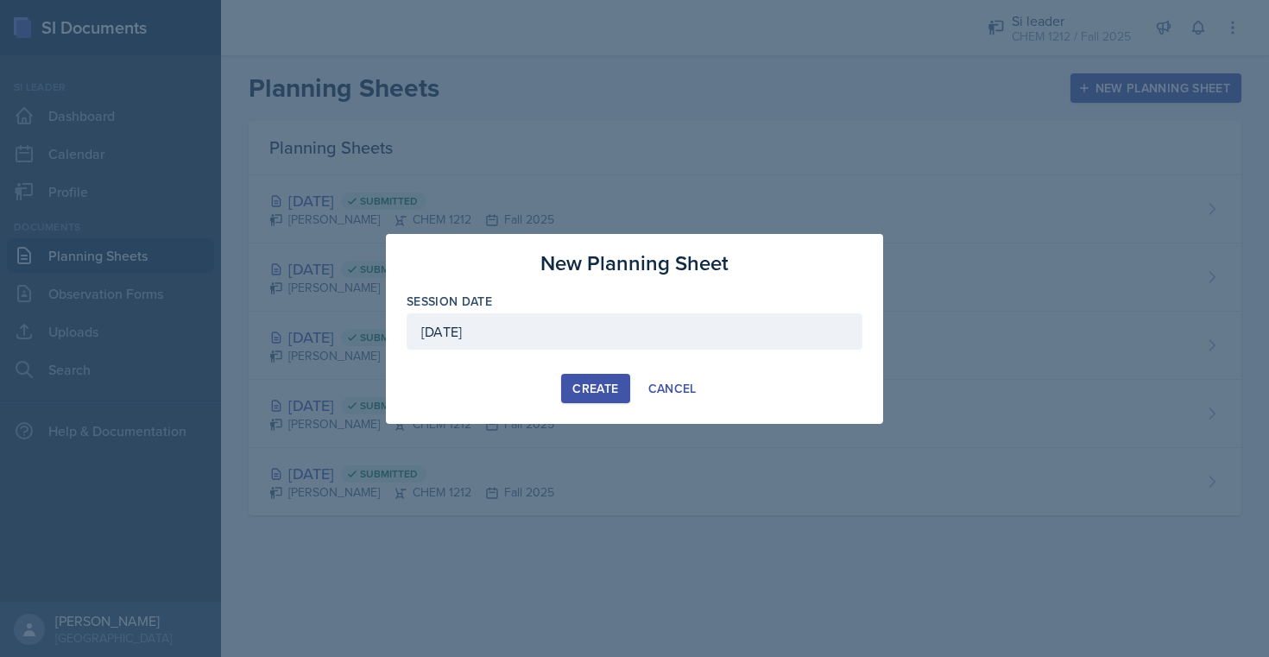
click at [599, 386] on div "Create" at bounding box center [596, 389] width 46 height 14
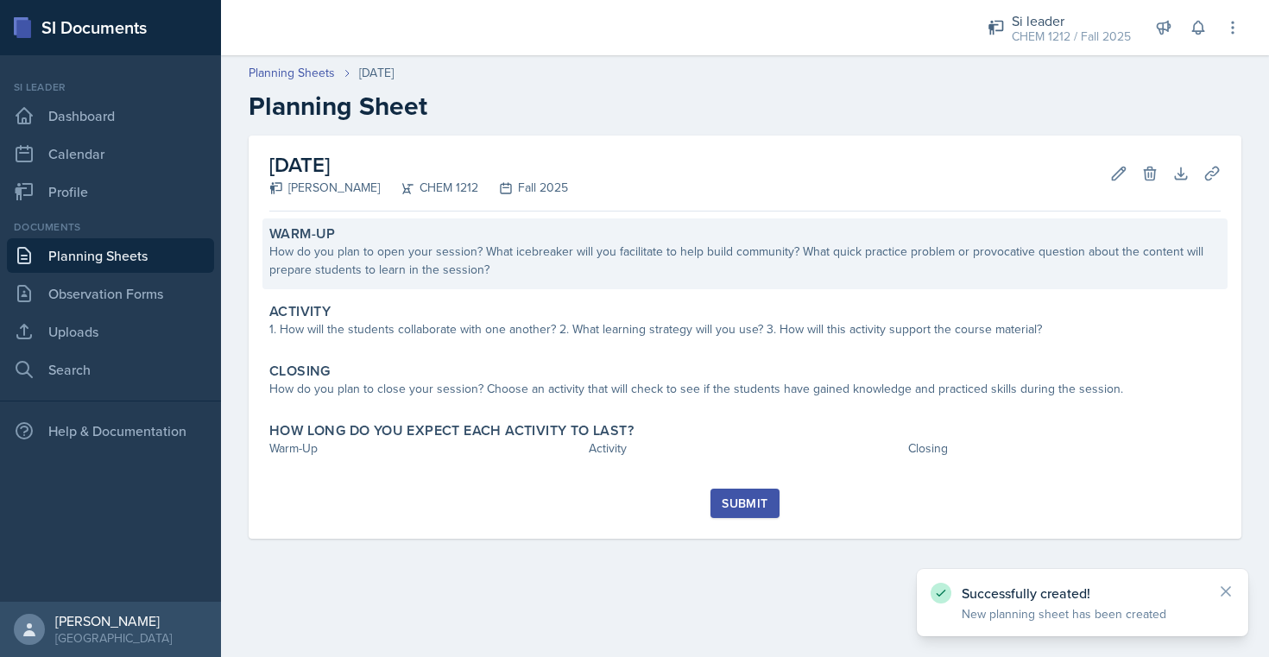
click at [624, 256] on div "How do you plan to open your session? What icebreaker will you facilitate to he…" at bounding box center [745, 261] width 952 height 36
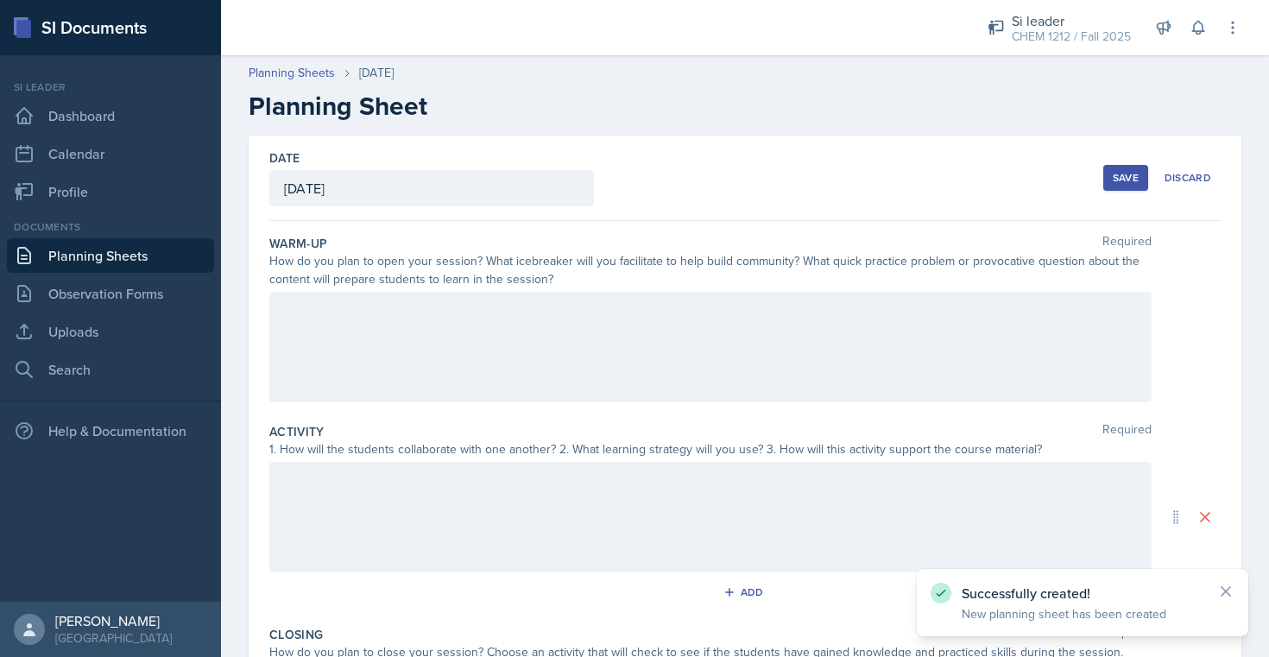
click at [558, 335] on div at bounding box center [710, 347] width 883 height 111
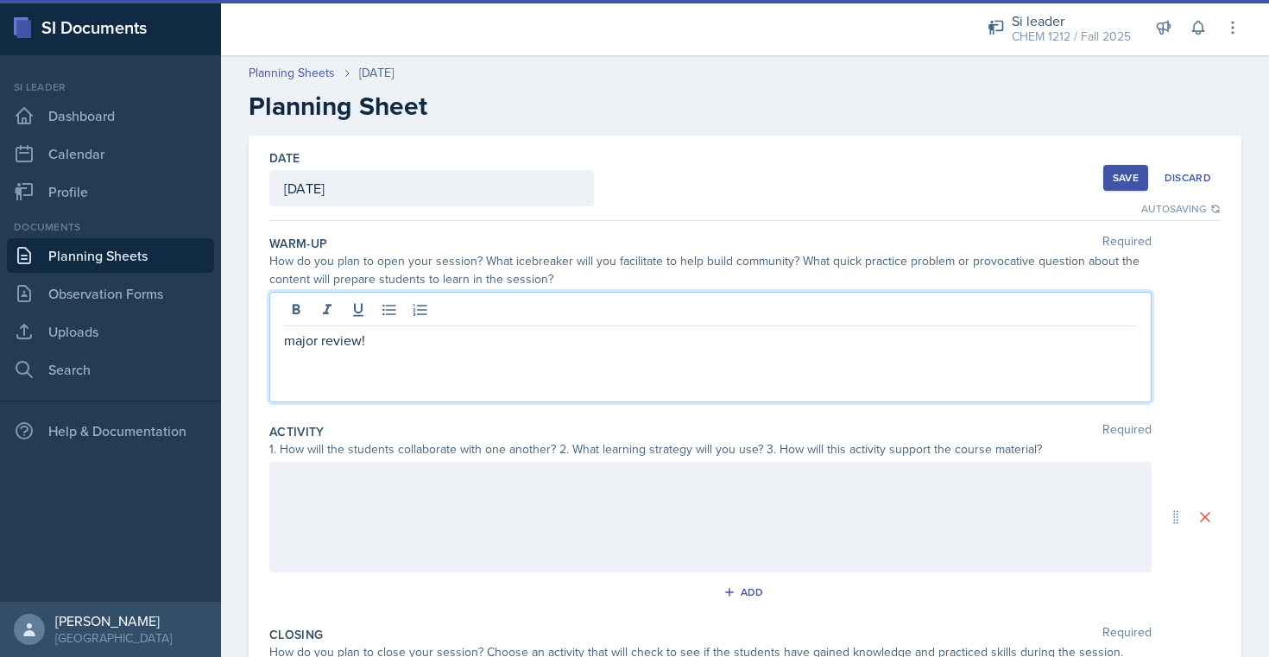
click at [531, 513] on div at bounding box center [710, 517] width 883 height 111
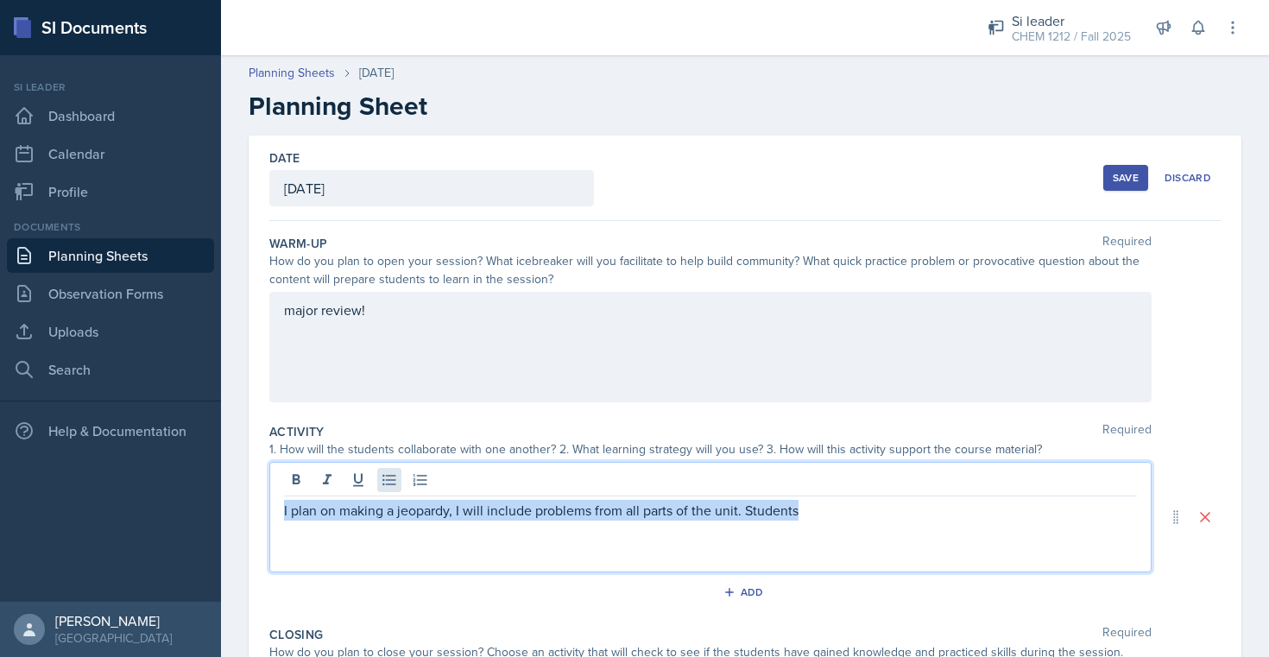
drag, startPoint x: 849, startPoint y: 528, endPoint x: 394, endPoint y: 472, distance: 458.5
click at [394, 472] on div "I plan on making a jeopardy, I will include problems from all parts of the unit…" at bounding box center [710, 517] width 883 height 111
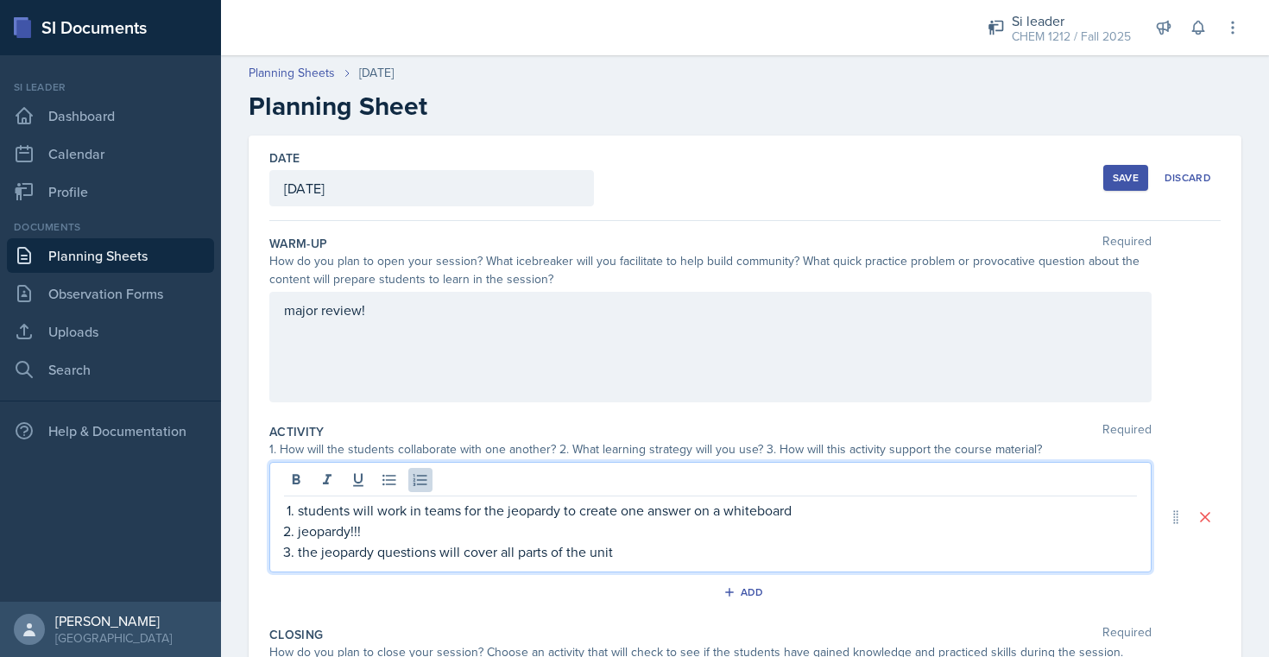
click at [840, 530] on p "jeopardy!!!" at bounding box center [717, 531] width 839 height 21
click at [842, 511] on p "students will work in teams for the jeopardy to create one answer on a whiteboa…" at bounding box center [717, 510] width 839 height 21
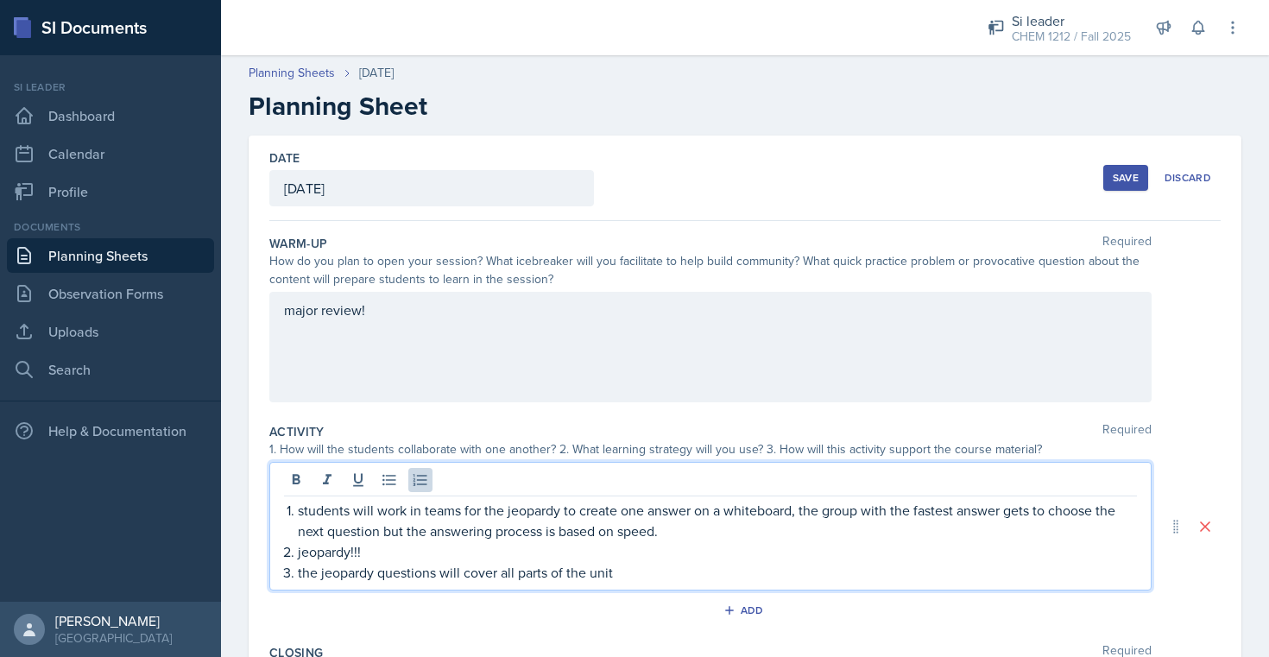
click at [844, 425] on div "Activity Required" at bounding box center [745, 431] width 952 height 17
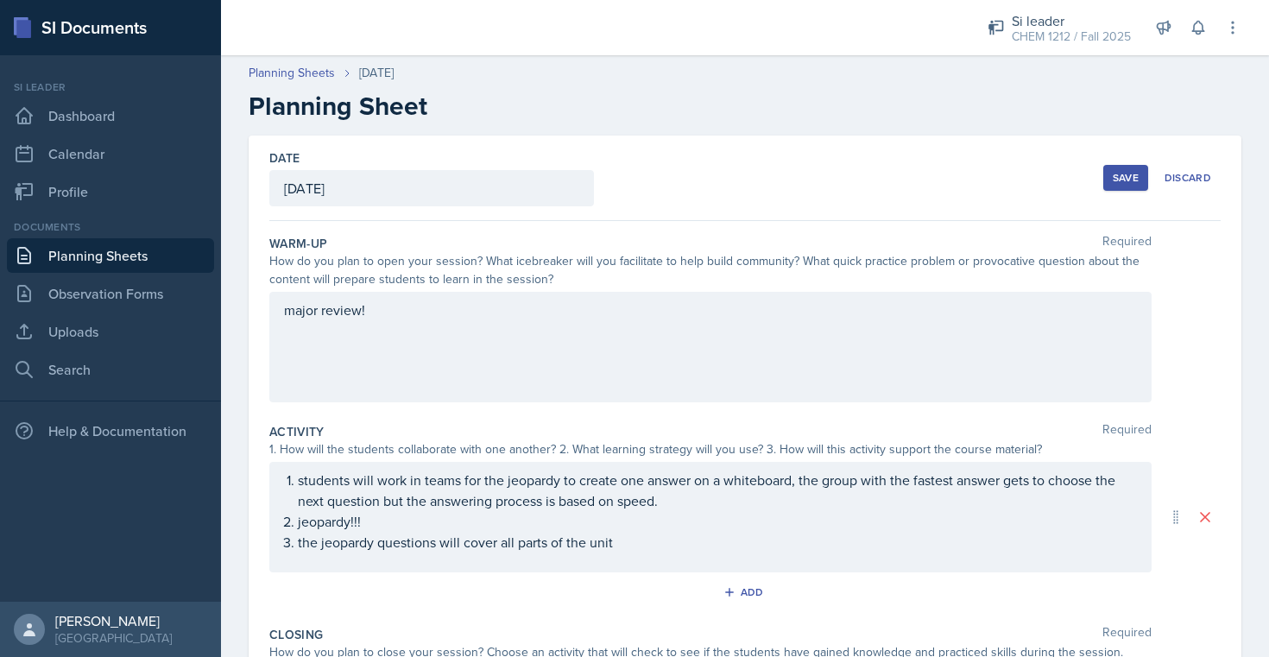
click at [842, 383] on div "major review!" at bounding box center [710, 347] width 883 height 111
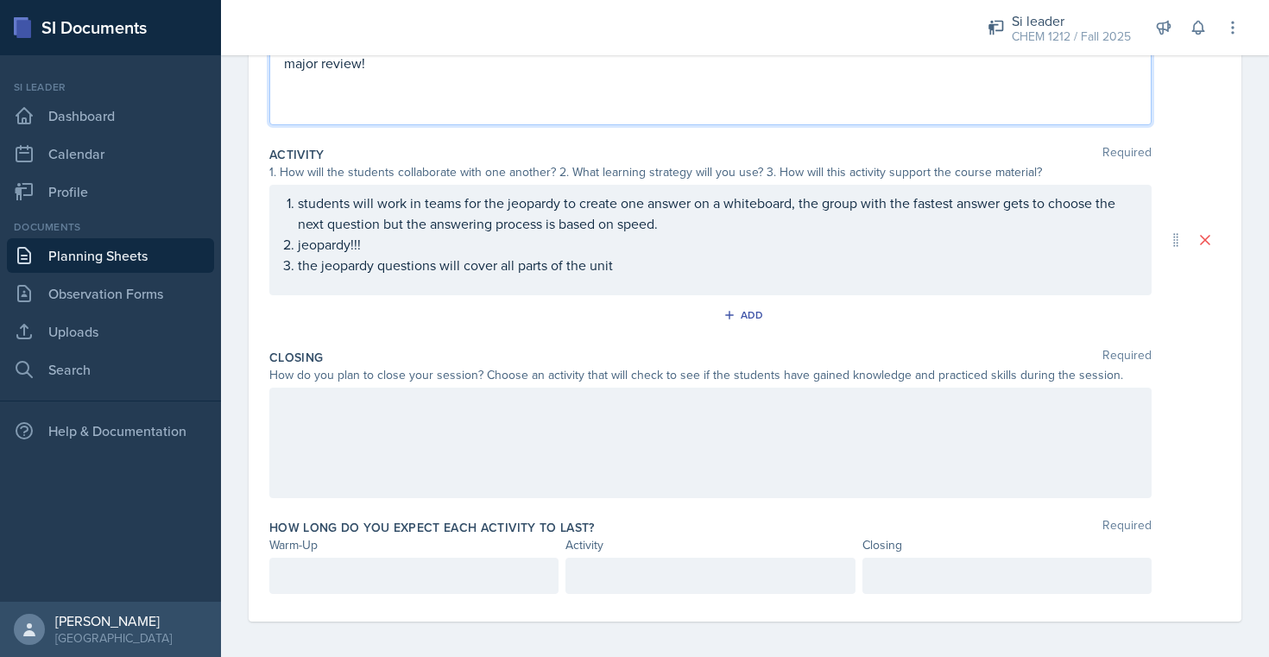
scroll to position [307, 0]
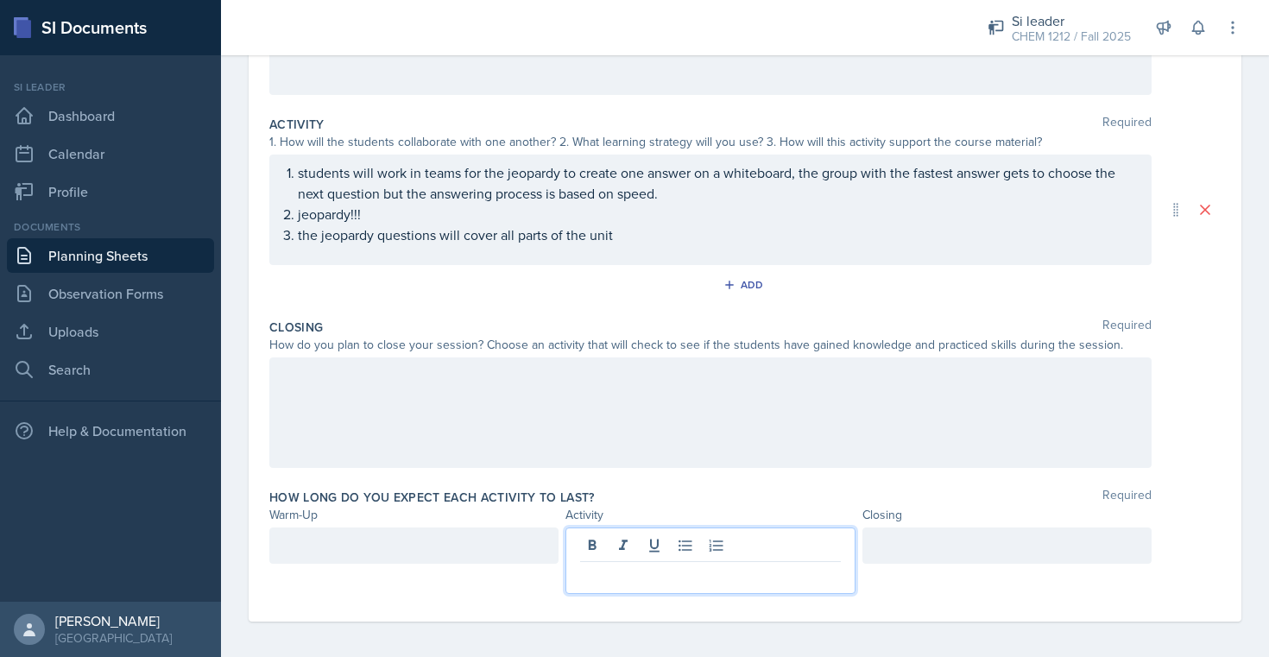
click at [652, 573] on p at bounding box center [710, 576] width 260 height 21
click at [385, 543] on div at bounding box center [413, 546] width 289 height 36
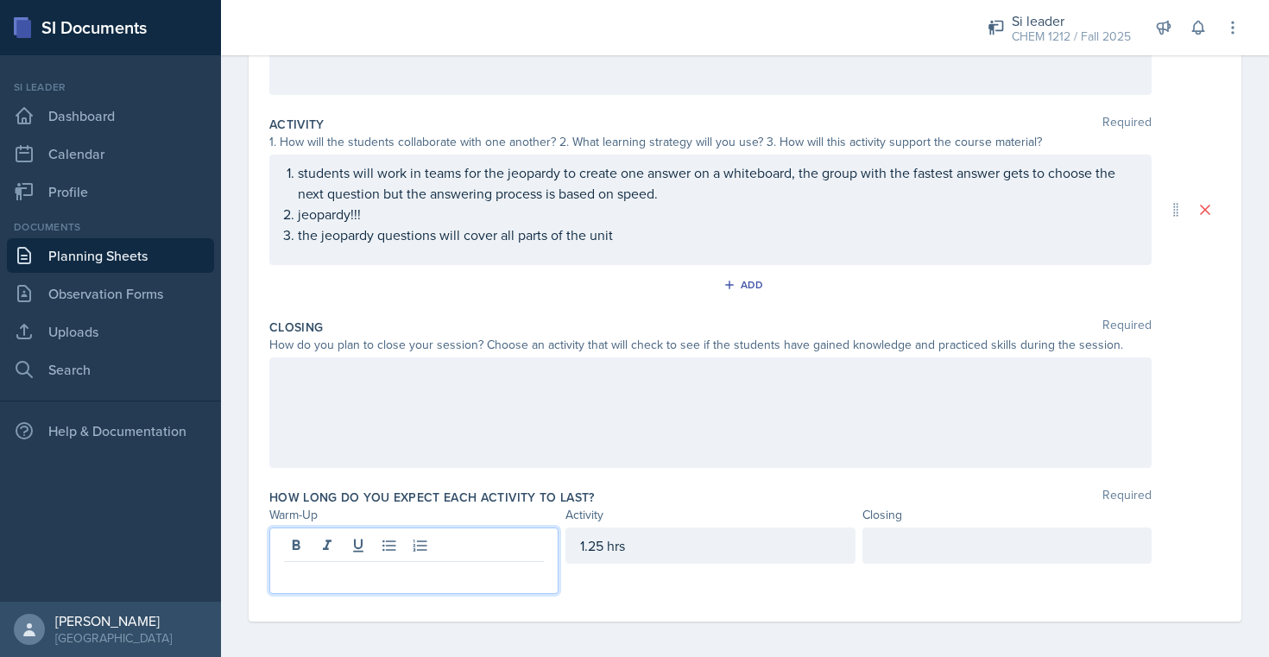
click at [598, 548] on div "1.25 hrs" at bounding box center [710, 546] width 289 height 36
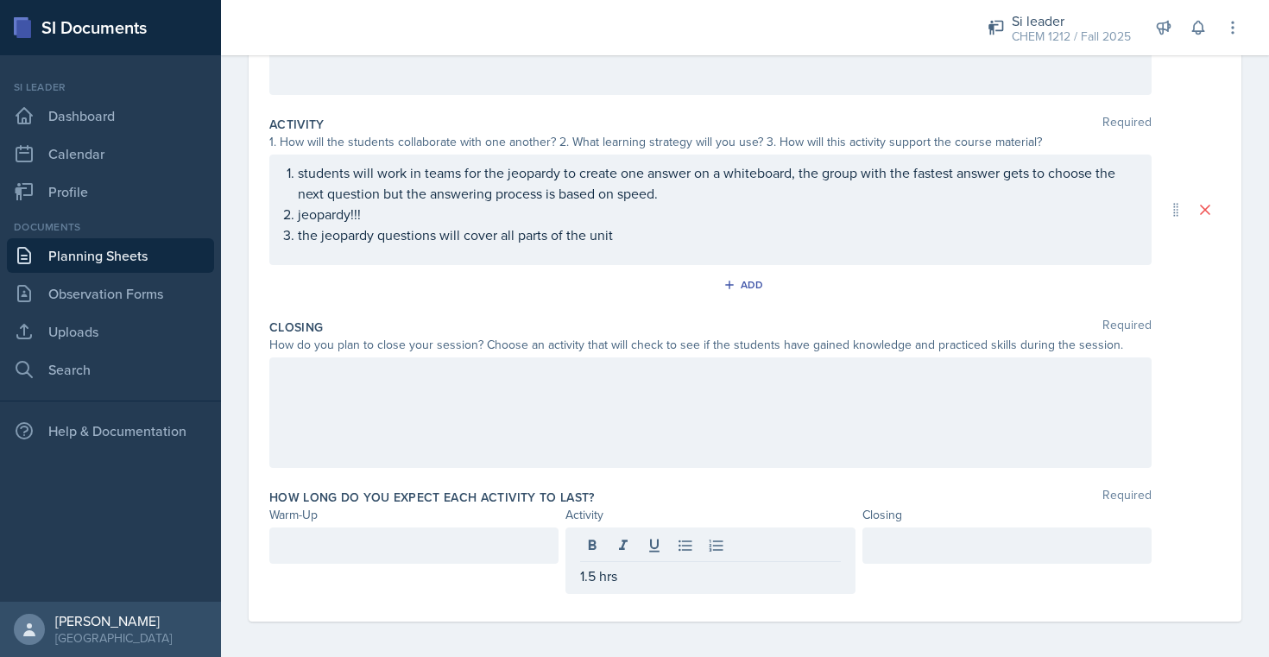
click at [471, 559] on div at bounding box center [413, 546] width 289 height 36
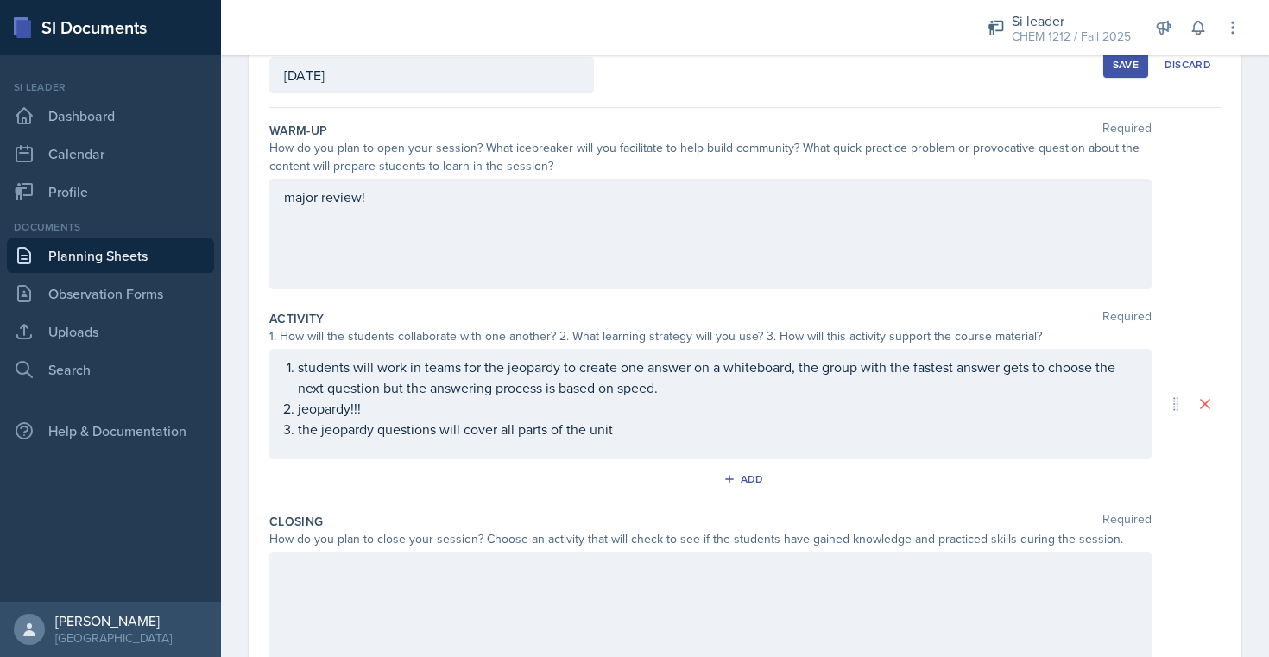
scroll to position [0, 0]
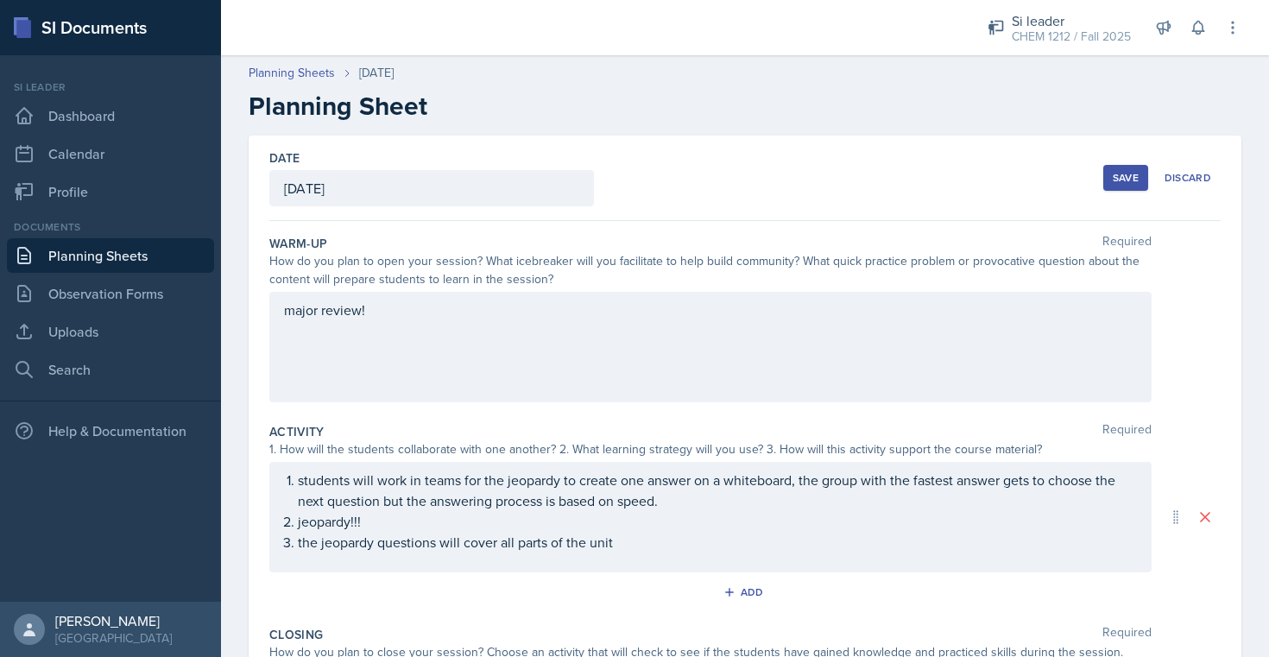
click at [633, 551] on ol "students will work in teams for the jeopardy to create one answer on a whiteboa…" at bounding box center [717, 511] width 839 height 83
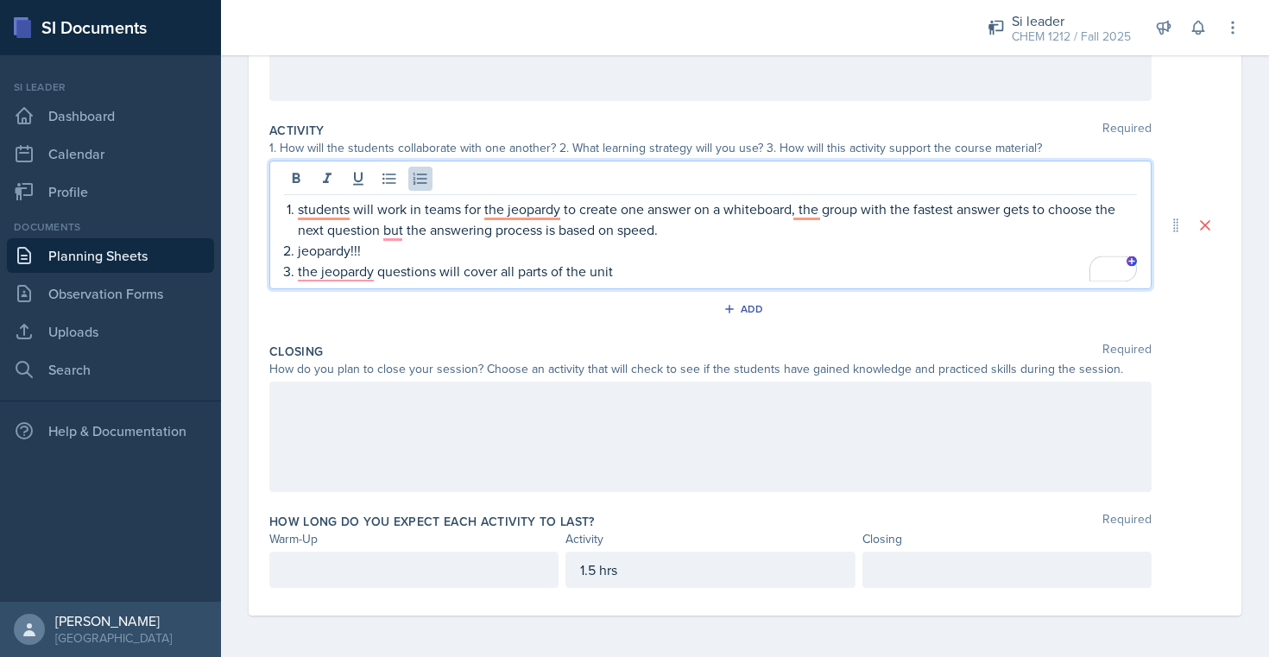
click at [581, 419] on div at bounding box center [710, 437] width 883 height 111
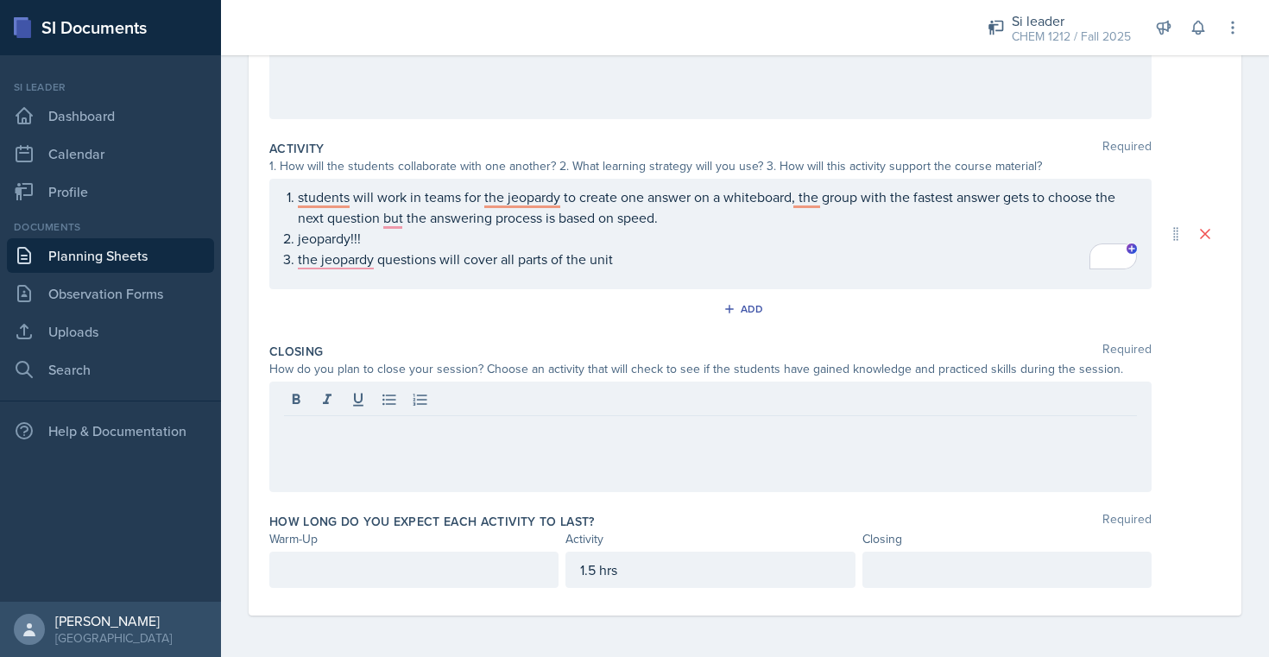
click at [675, 285] on div "students will work in teams for the jeopardy to create one answer on a whiteboa…" at bounding box center [710, 234] width 883 height 111
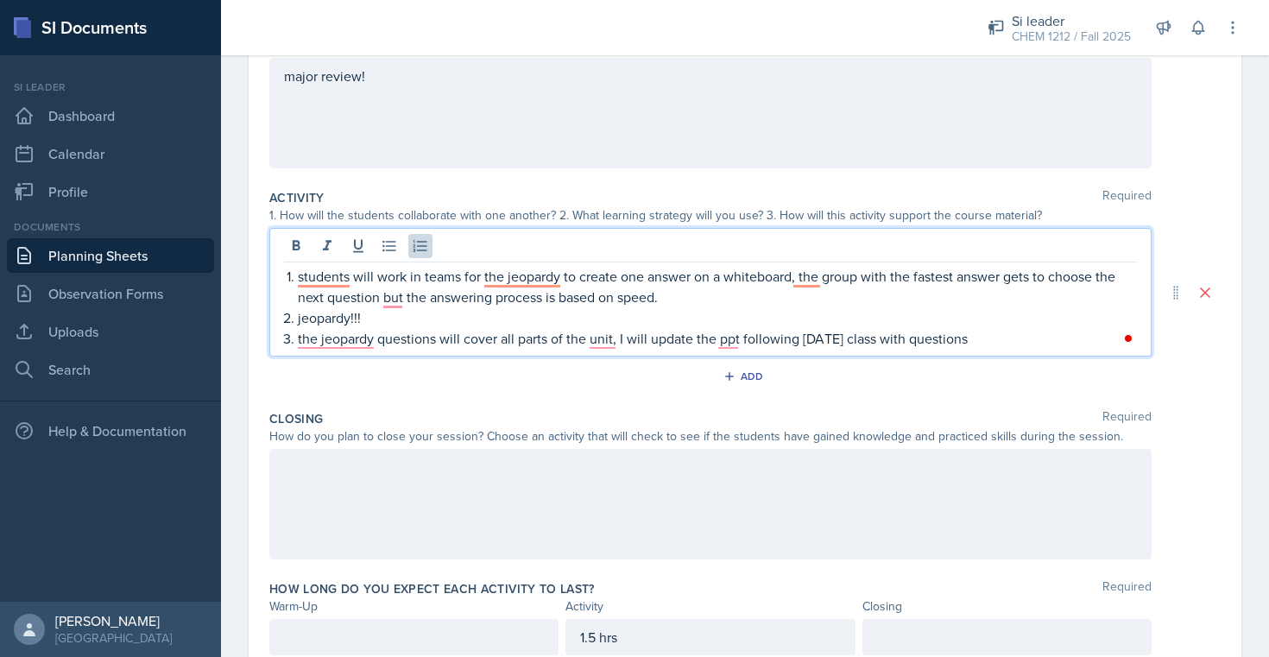
scroll to position [193, 0]
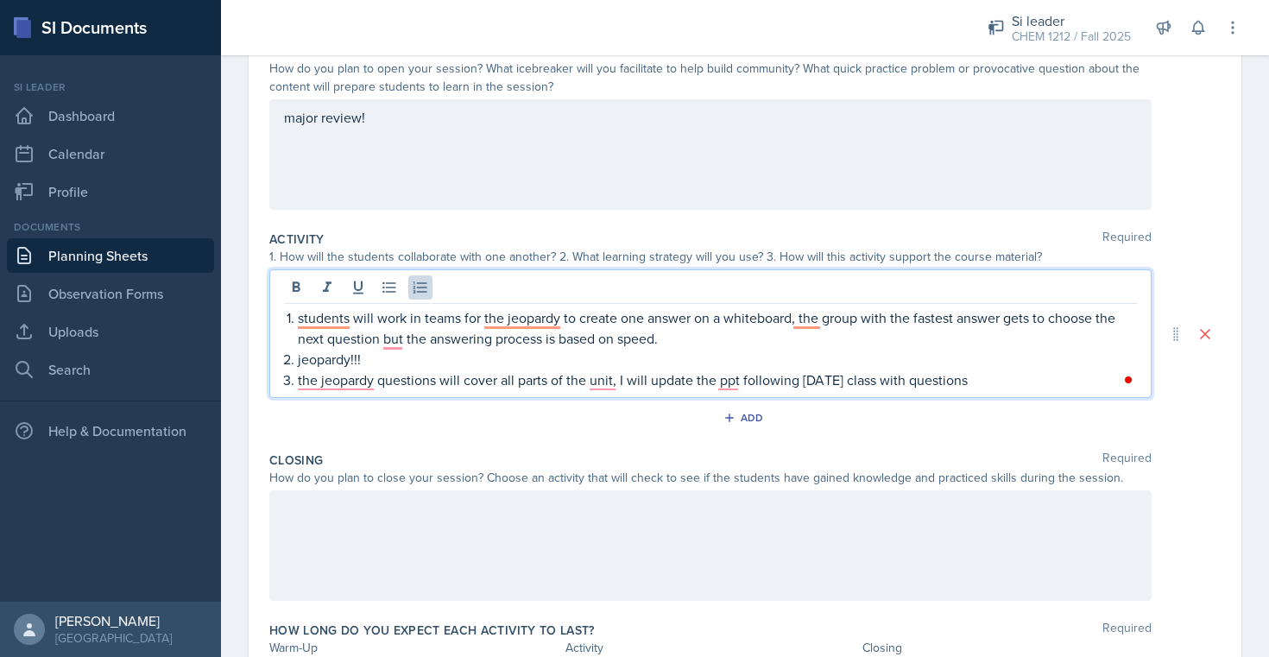
click at [720, 210] on div "Warm-Up Required How do you plan to open your session? What icebreaker will you…" at bounding box center [745, 129] width 952 height 188
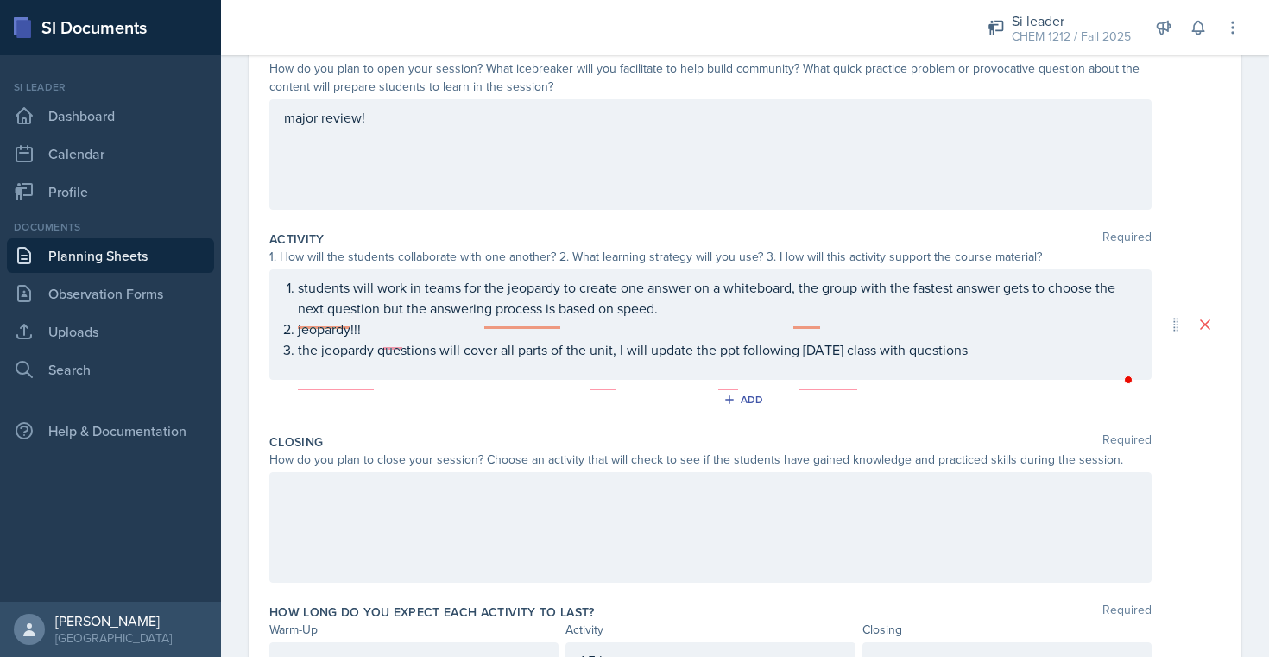
click at [702, 161] on div "major review!" at bounding box center [710, 154] width 883 height 111
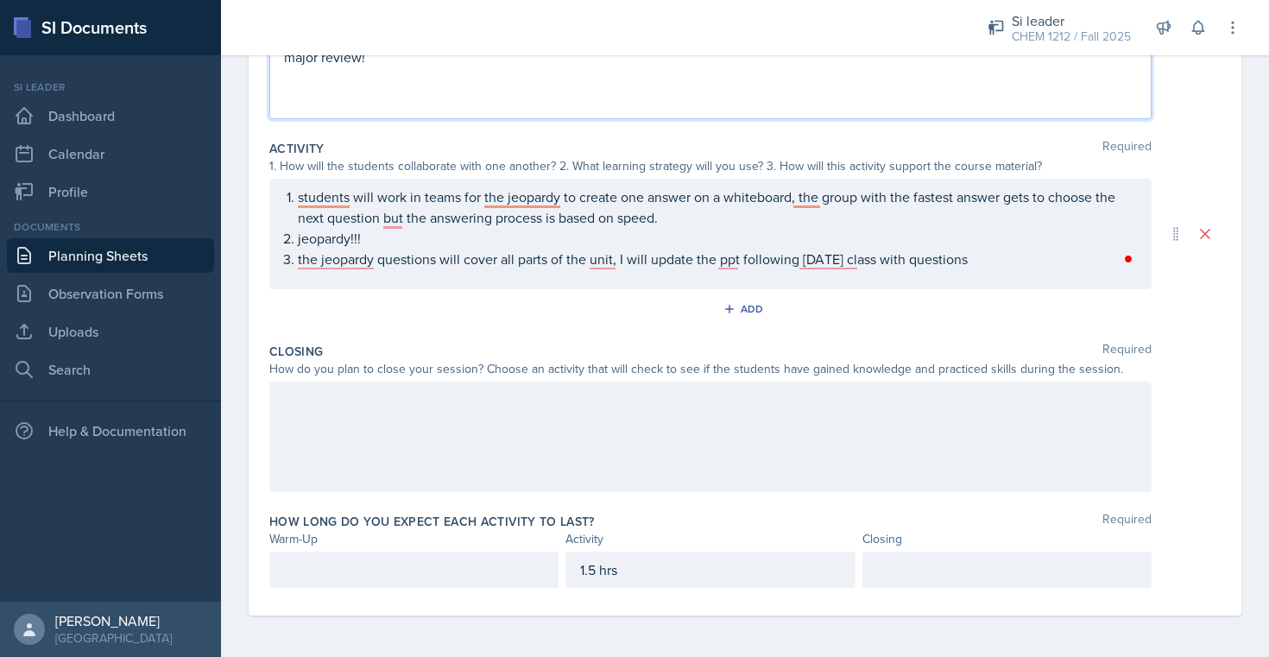
scroll to position [313, 0]
click at [432, 573] on p at bounding box center [414, 570] width 260 height 21
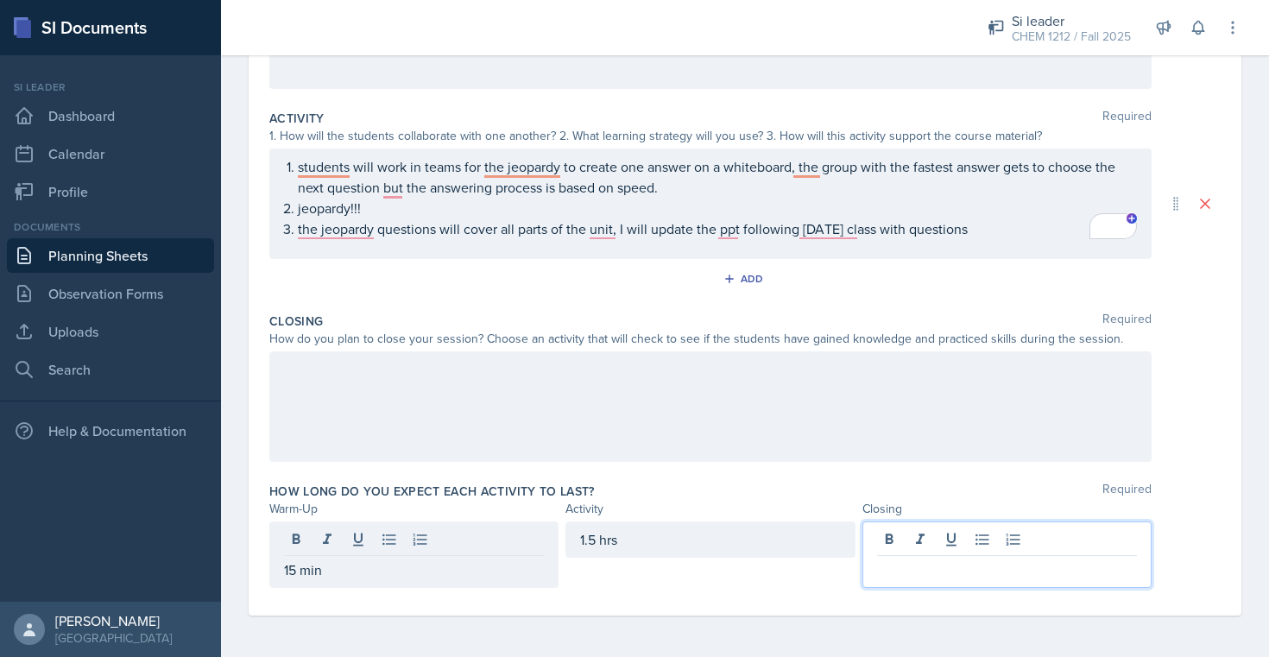
click at [1021, 535] on div at bounding box center [1007, 555] width 289 height 66
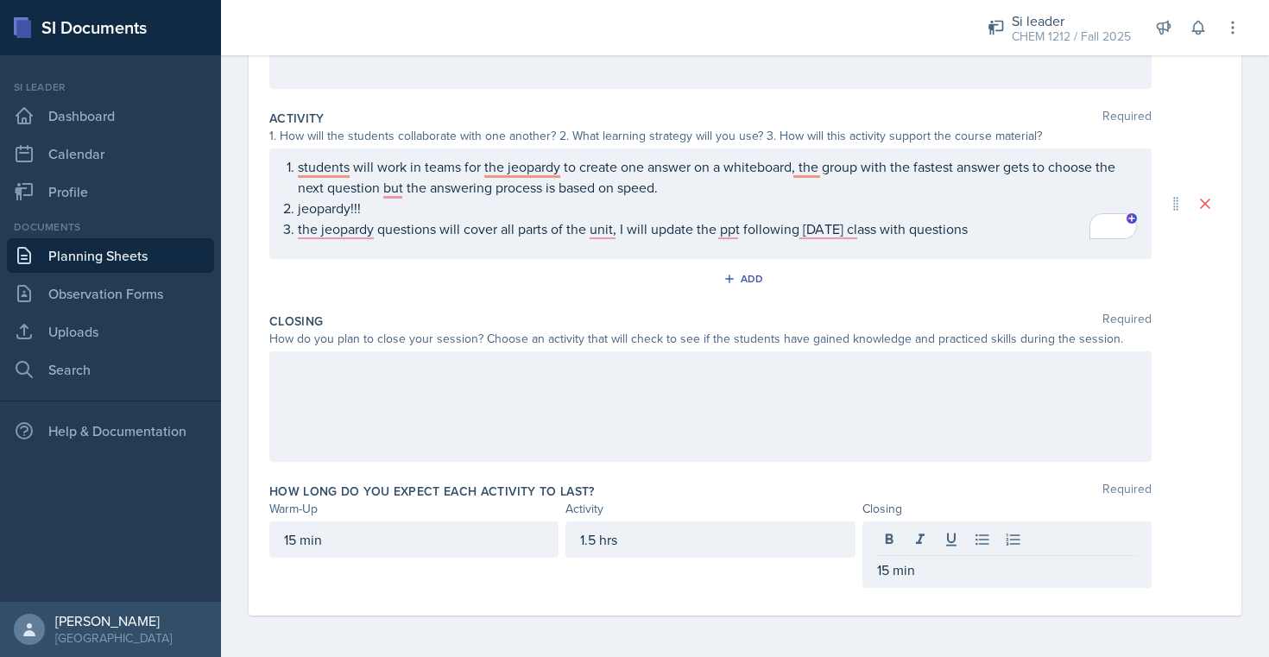
click at [918, 460] on div at bounding box center [710, 406] width 883 height 111
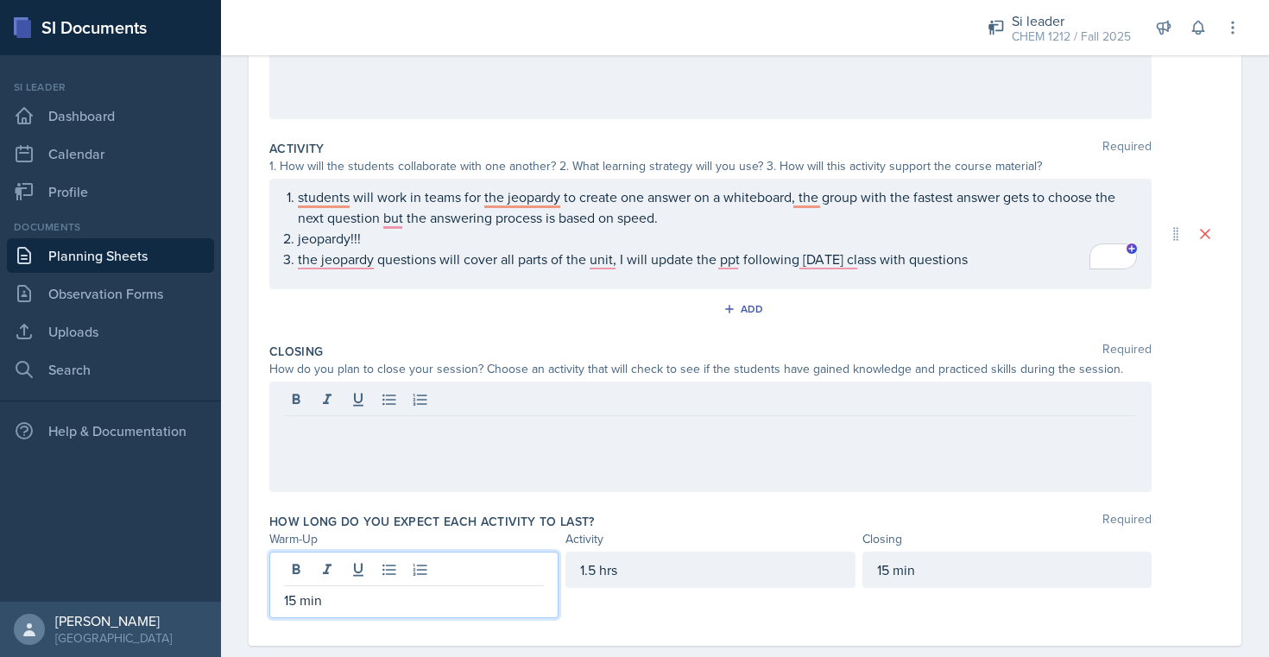
click at [288, 590] on p "15 min" at bounding box center [414, 600] width 260 height 21
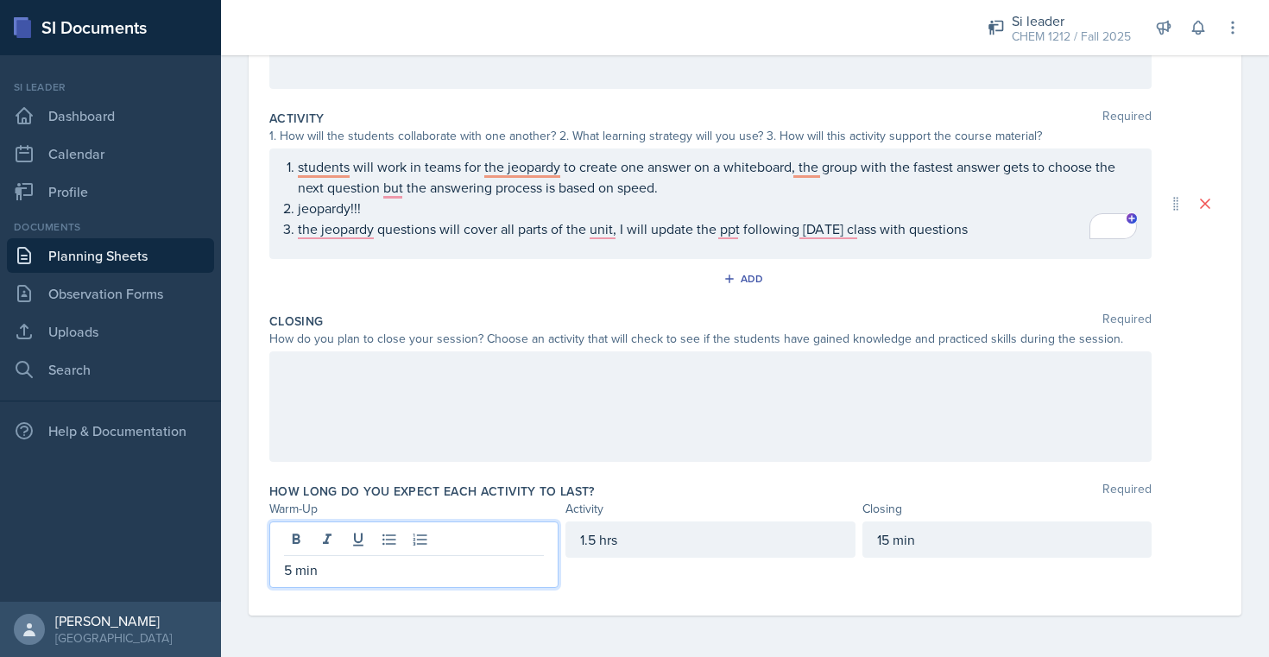
click at [921, 539] on div "15 min" at bounding box center [1007, 540] width 289 height 36
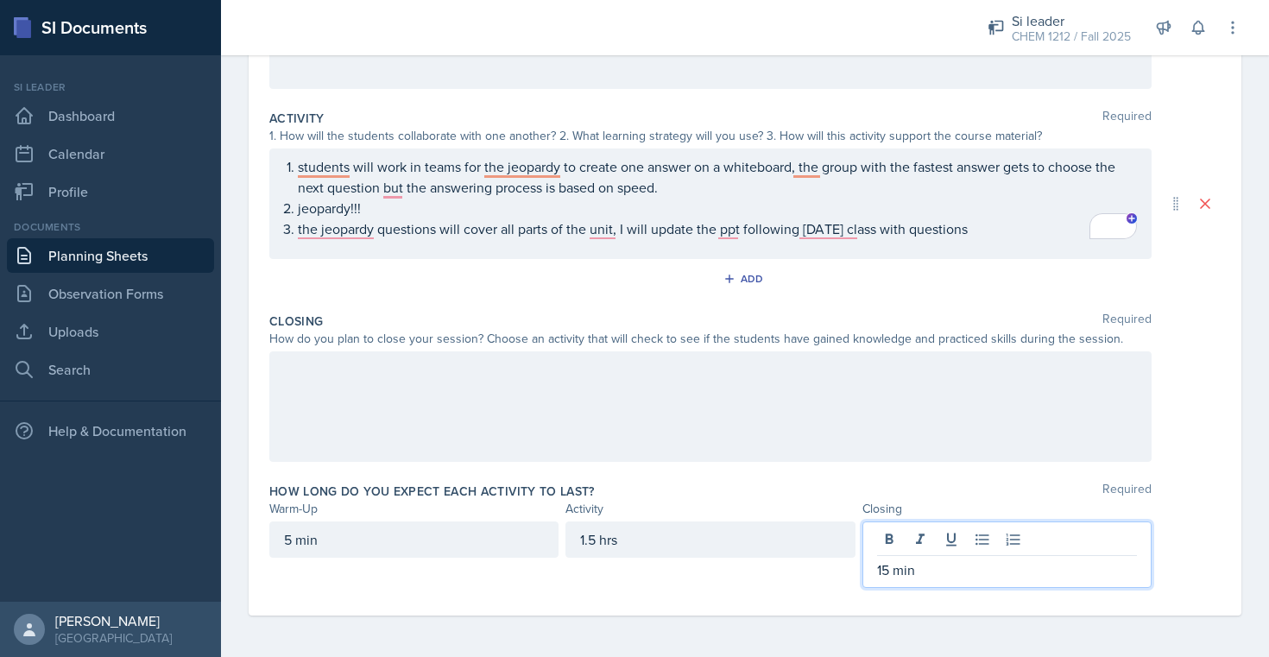
click at [887, 565] on p "15 min" at bounding box center [1007, 570] width 260 height 21
click at [741, 504] on div "Activity" at bounding box center [710, 509] width 289 height 18
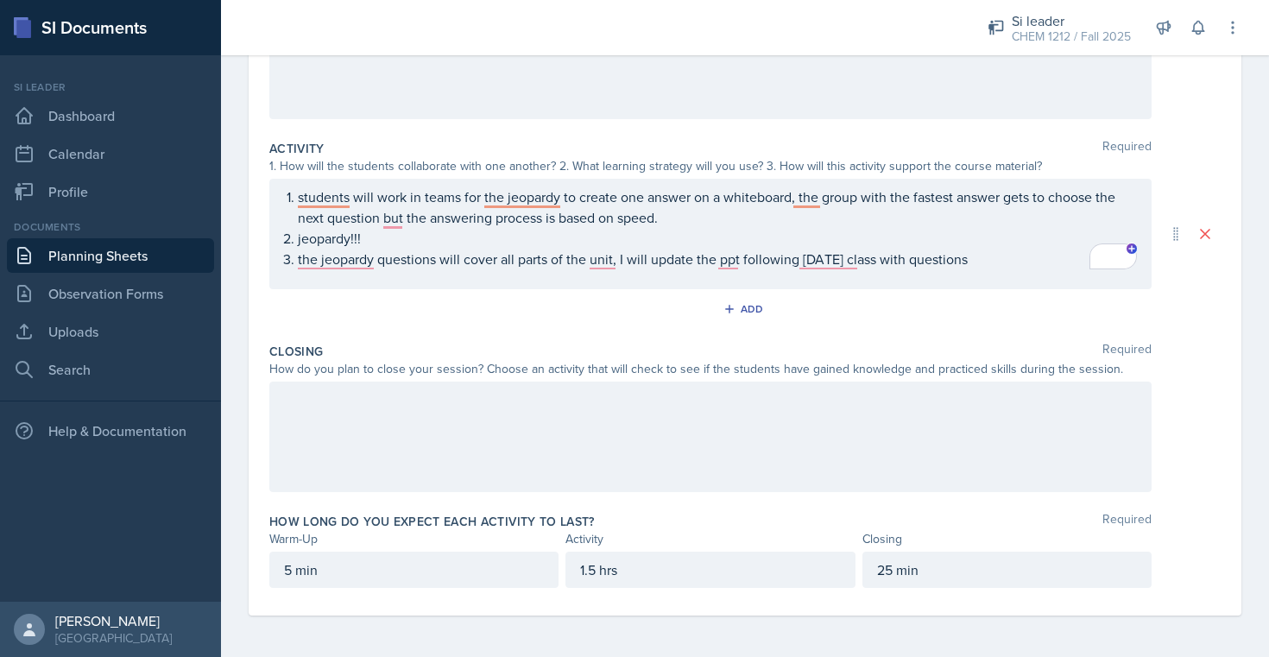
scroll to position [283, 0]
click at [739, 496] on div "Closing Required How do you plan to close your session? Choose an activity that…" at bounding box center [745, 421] width 952 height 170
click at [738, 448] on div at bounding box center [710, 437] width 883 height 111
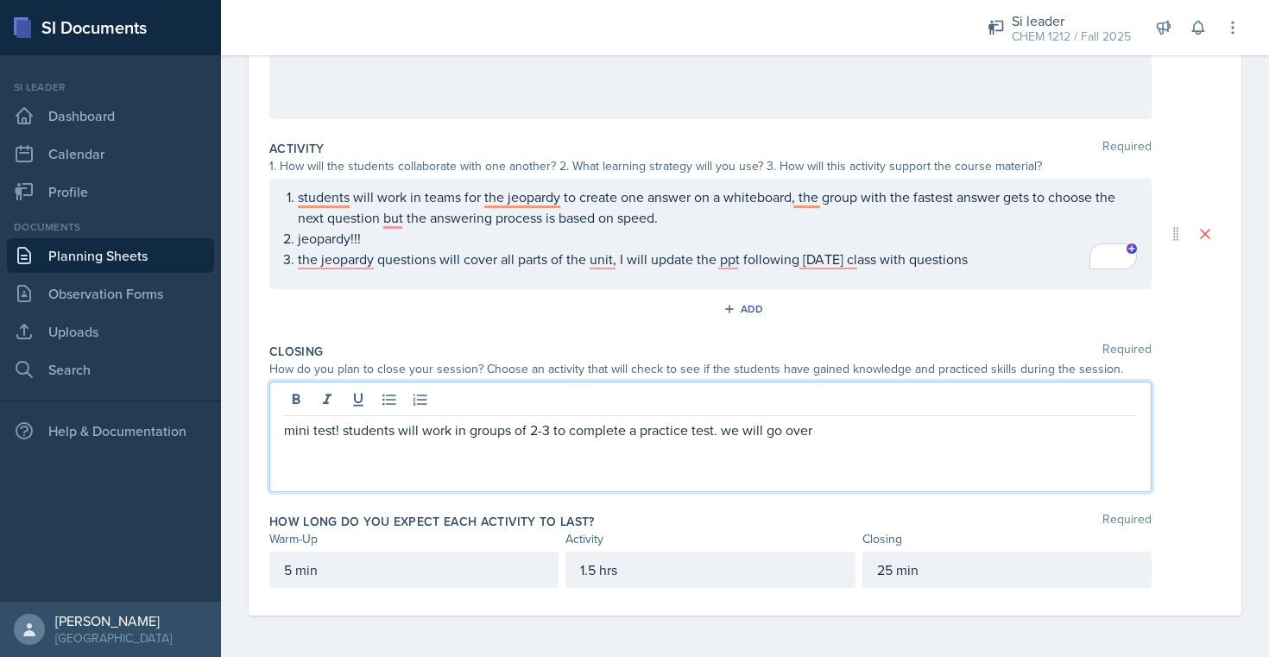
drag, startPoint x: 889, startPoint y: 440, endPoint x: 724, endPoint y: 436, distance: 165.0
click at [724, 436] on p "mini test! students will work in groups of 2-3 to complete a practice test. we …" at bounding box center [710, 430] width 853 height 21
click at [873, 478] on div "mini test! students will work in groups of 2-3 to complete a practice test onli…" at bounding box center [710, 437] width 883 height 111
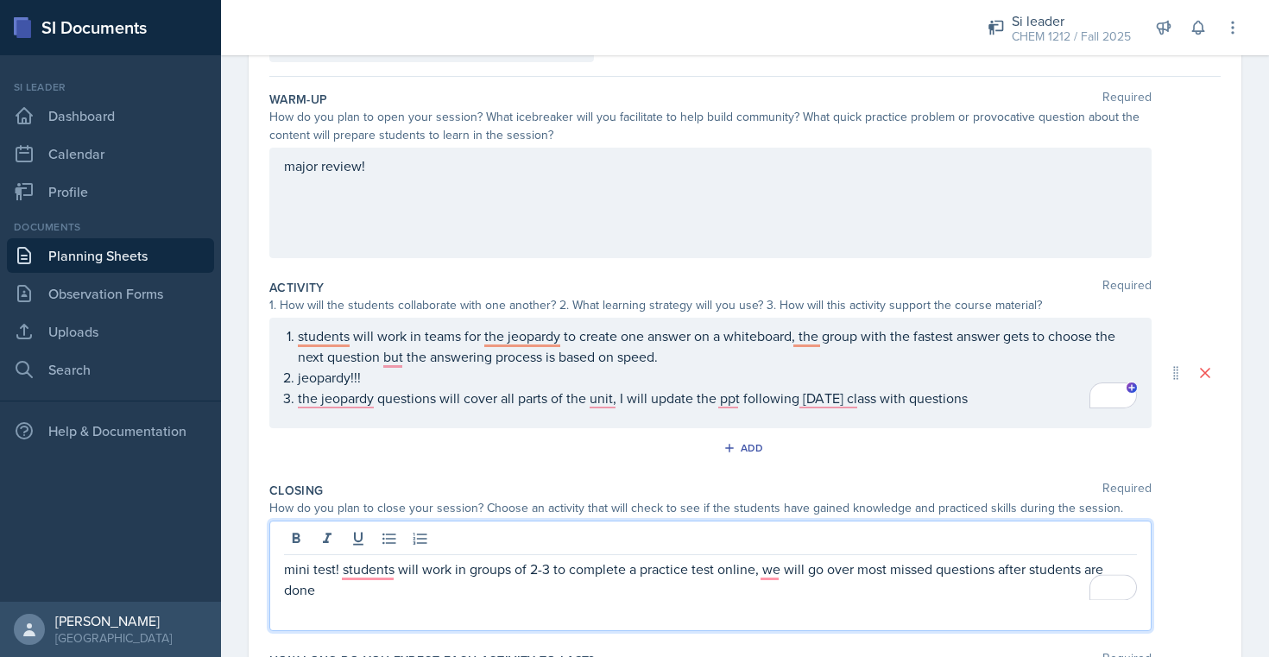
click at [1008, 408] on p "the jeopardy questions will cover all parts of the unit, I will update the ppt …" at bounding box center [717, 398] width 839 height 21
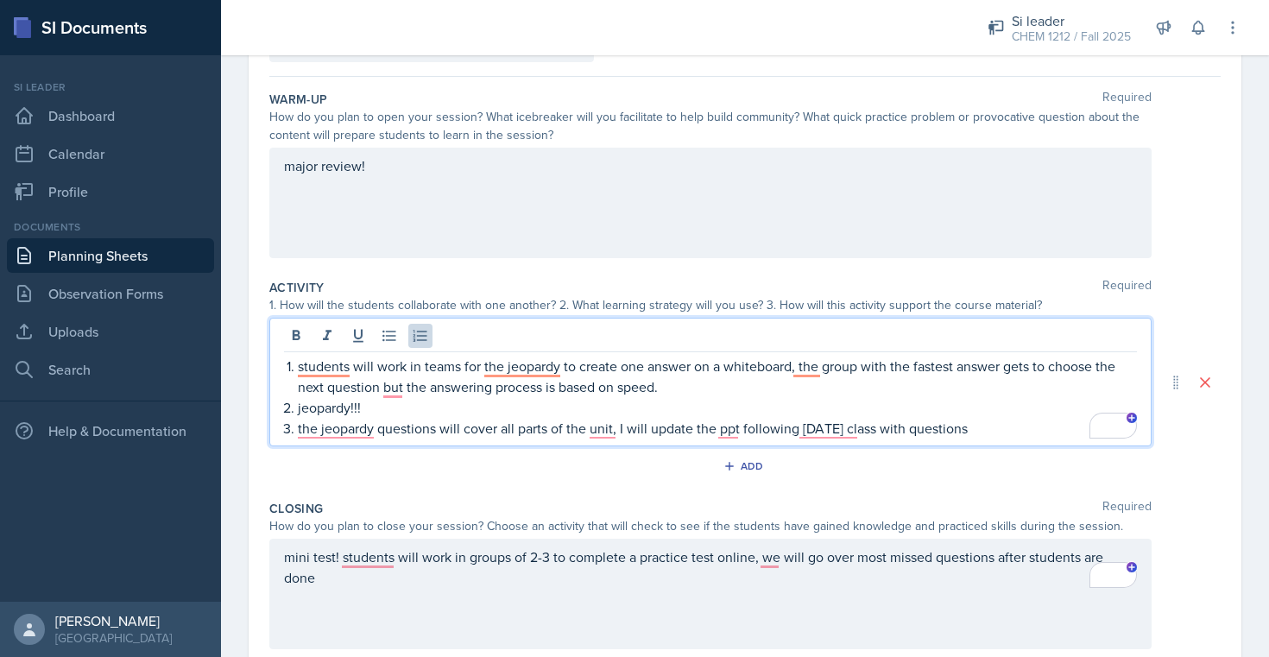
click at [864, 241] on div "major review!" at bounding box center [710, 203] width 883 height 111
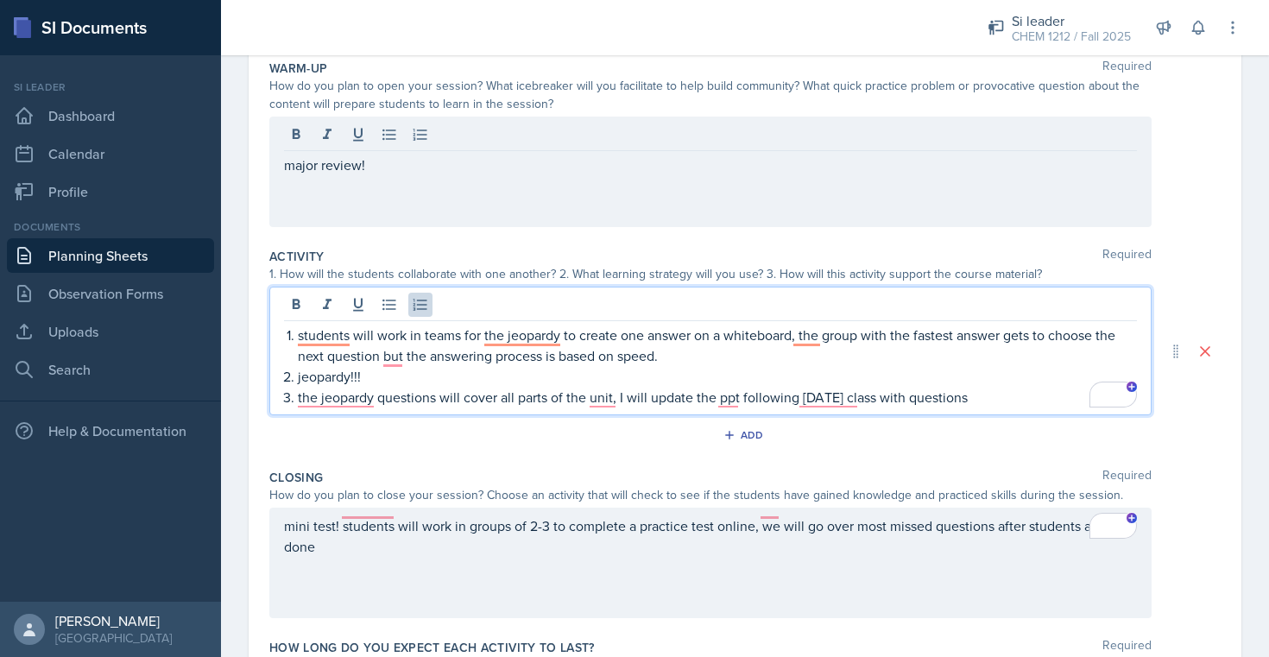
click at [864, 398] on p "the jeopardy questions will cover all parts of the unit, I will update the ppt …" at bounding box center [717, 397] width 839 height 21
click at [864, 397] on p "the jeopardy questions will cover all parts of the unit, I will update the ppt …" at bounding box center [717, 397] width 839 height 21
click at [860, 396] on p "the jeopardy questions will cover all parts of the unit, I will update the ppt …" at bounding box center [717, 397] width 839 height 21
click at [991, 401] on p "the jeopardy questions will cover all parts of the unit, I will update the ppt …" at bounding box center [717, 397] width 839 height 21
click at [895, 262] on div "Activity Required" at bounding box center [745, 256] width 952 height 17
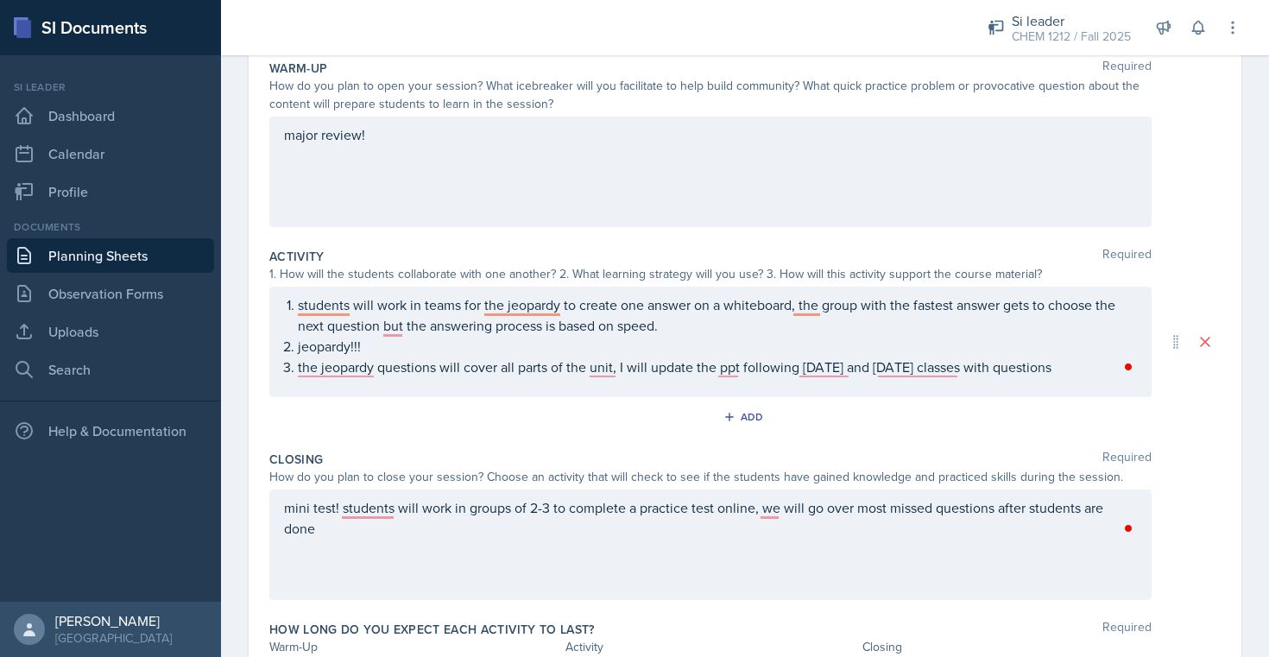
click at [866, 198] on div "major review!" at bounding box center [710, 172] width 883 height 111
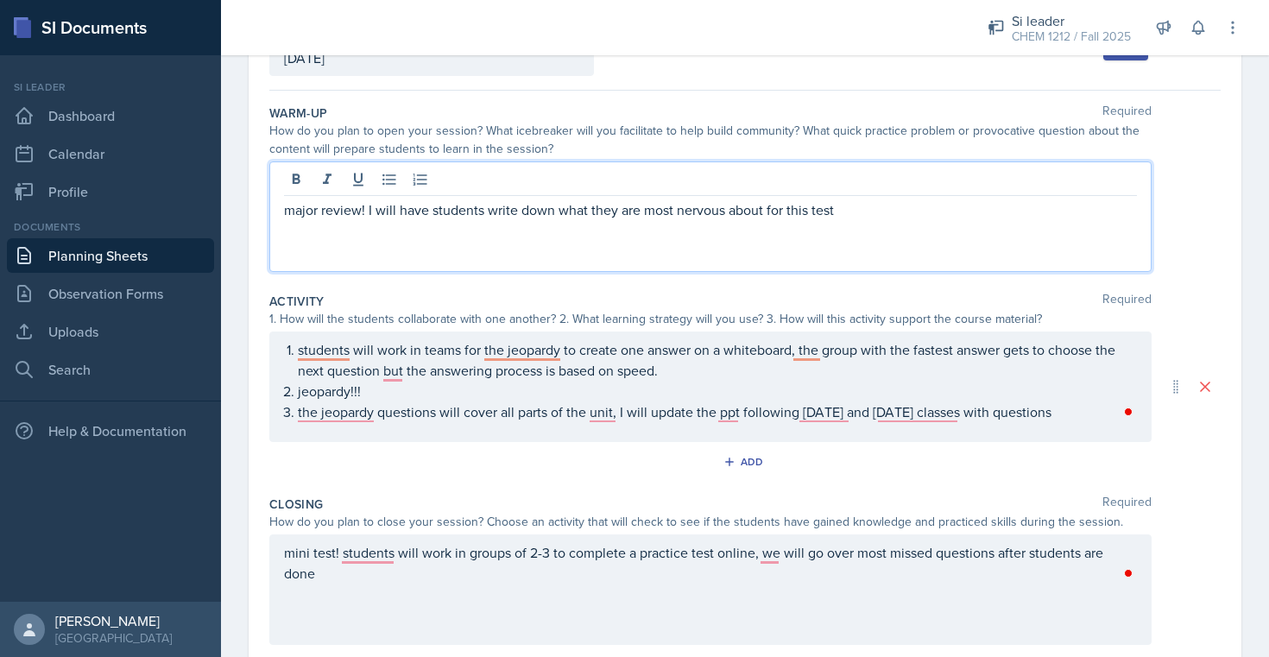
scroll to position [107, 0]
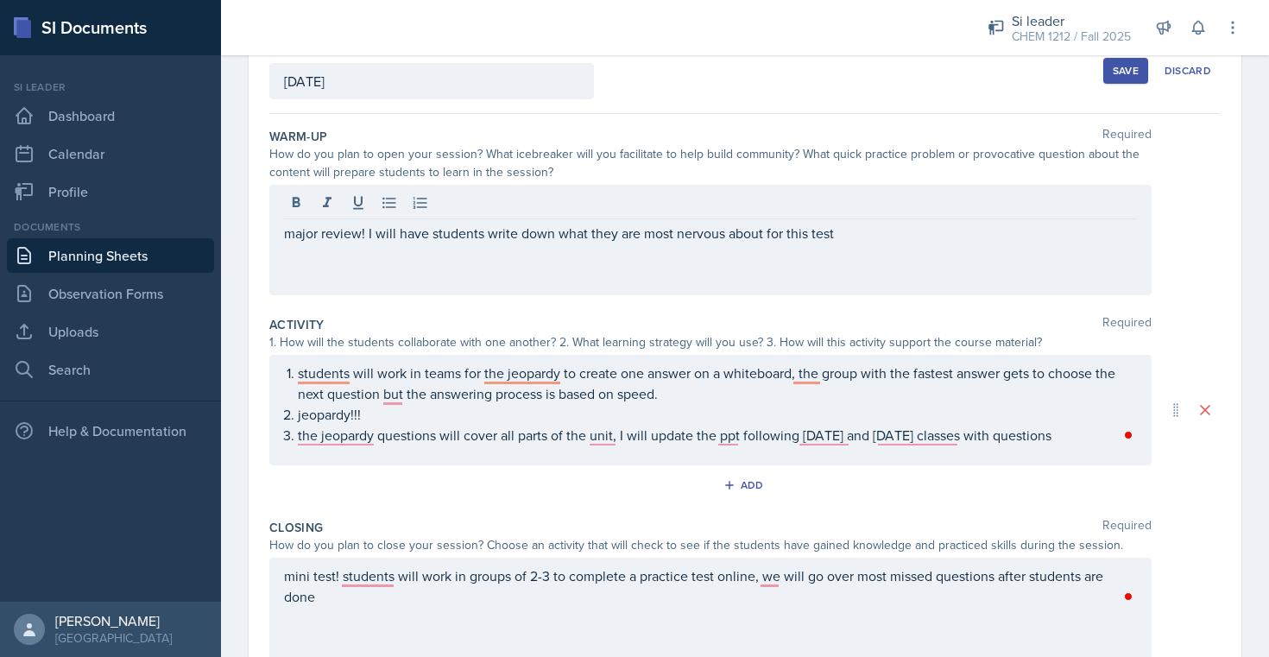
click at [1116, 71] on div "Save" at bounding box center [1126, 71] width 26 height 14
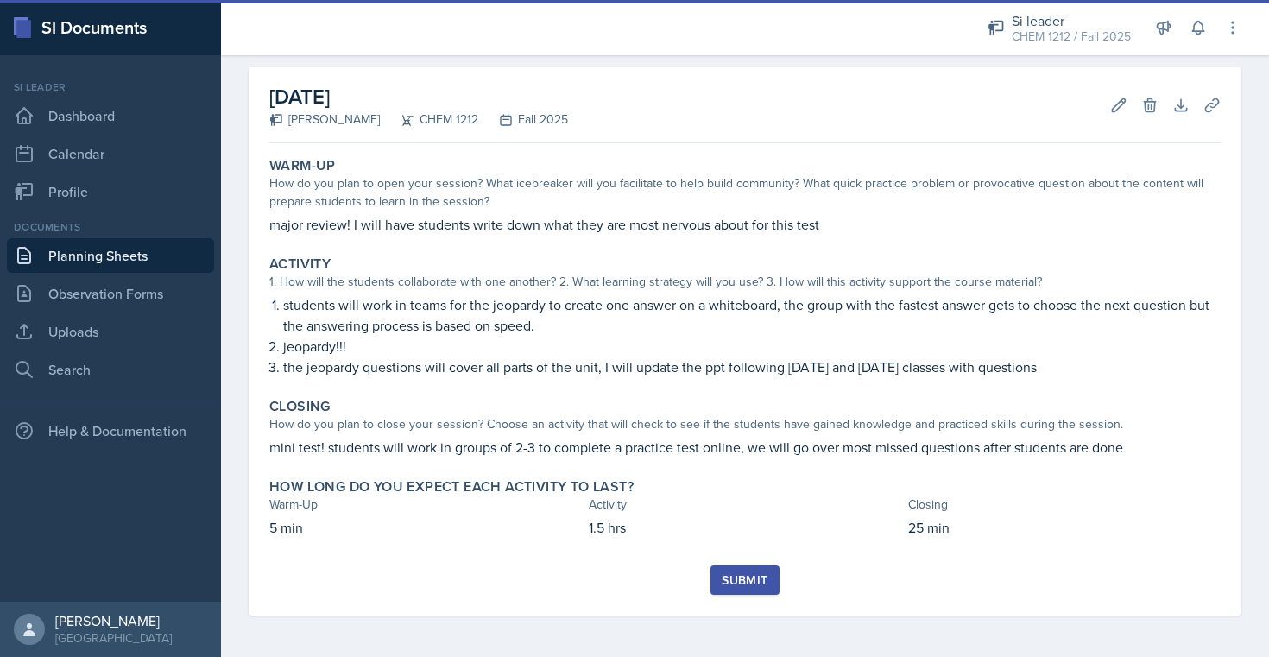
scroll to position [68, 0]
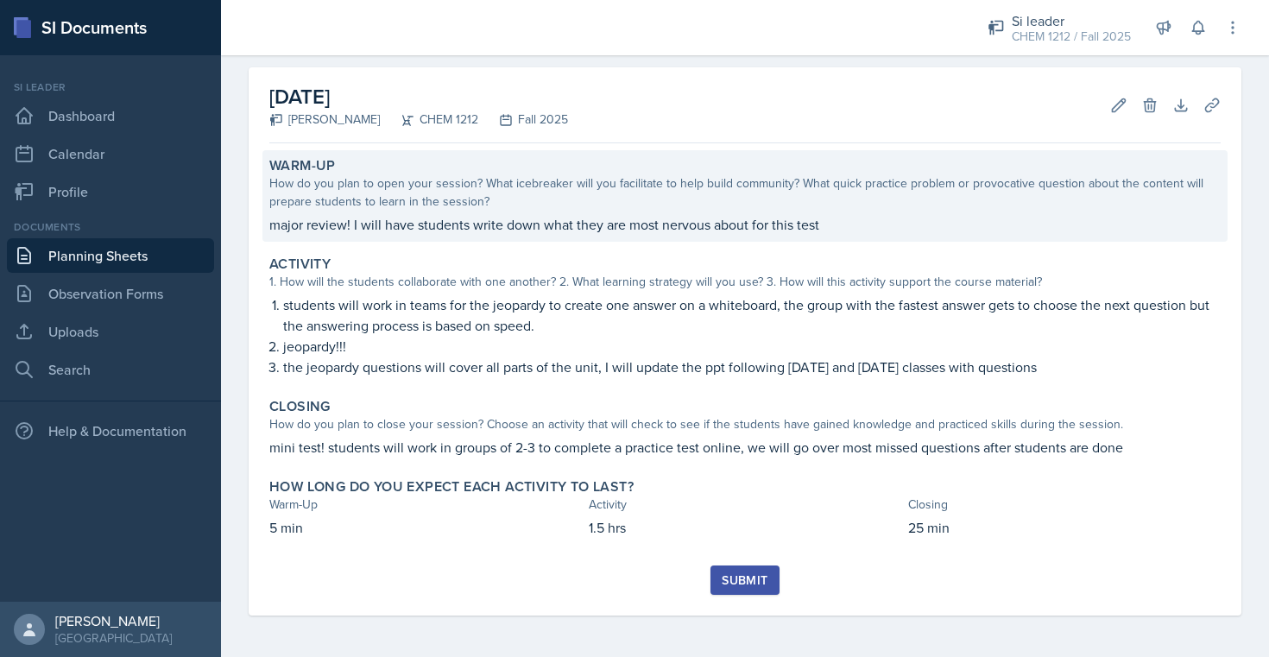
click at [507, 234] on p "major review! I will have students write down what they are most nervous about …" at bounding box center [745, 224] width 952 height 21
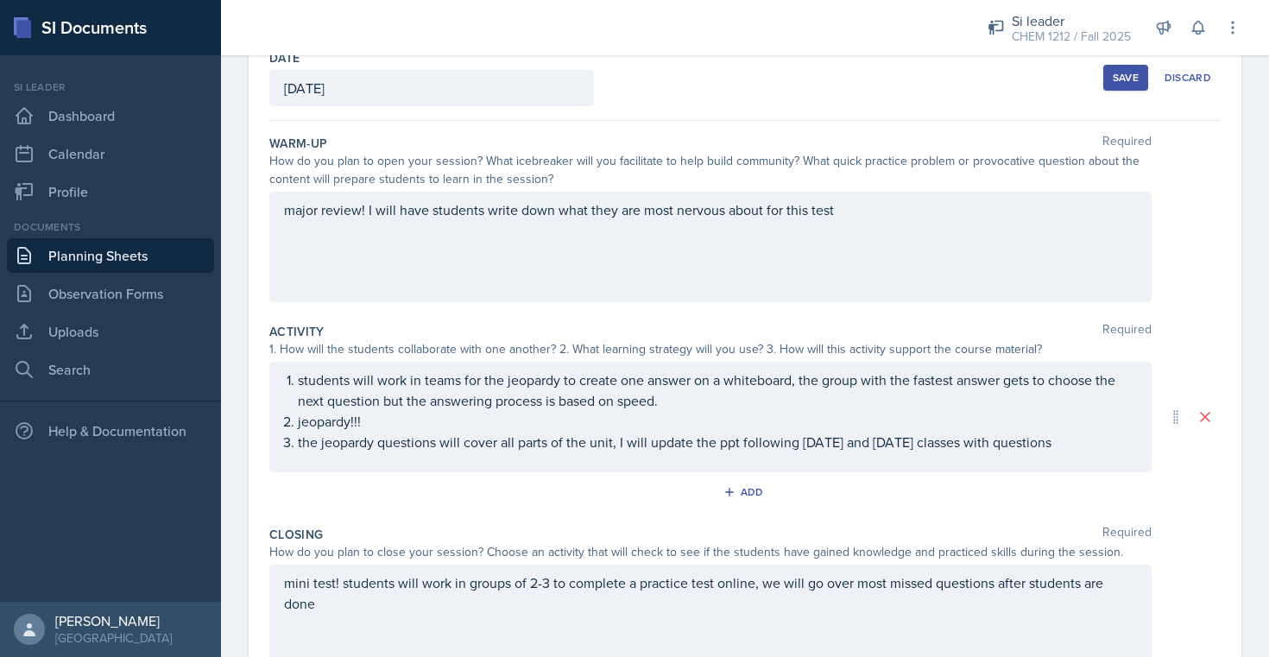
click at [861, 259] on div "major review! I will have students write down what they are most nervous about …" at bounding box center [710, 247] width 883 height 111
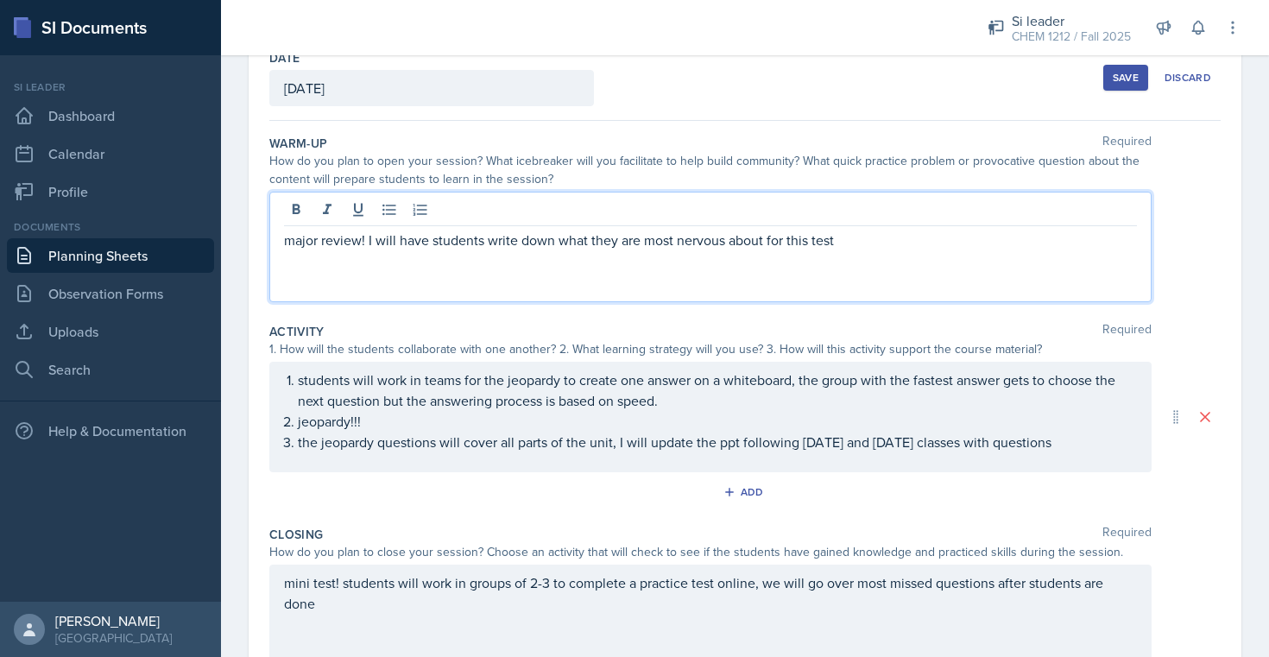
scroll to position [130, 0]
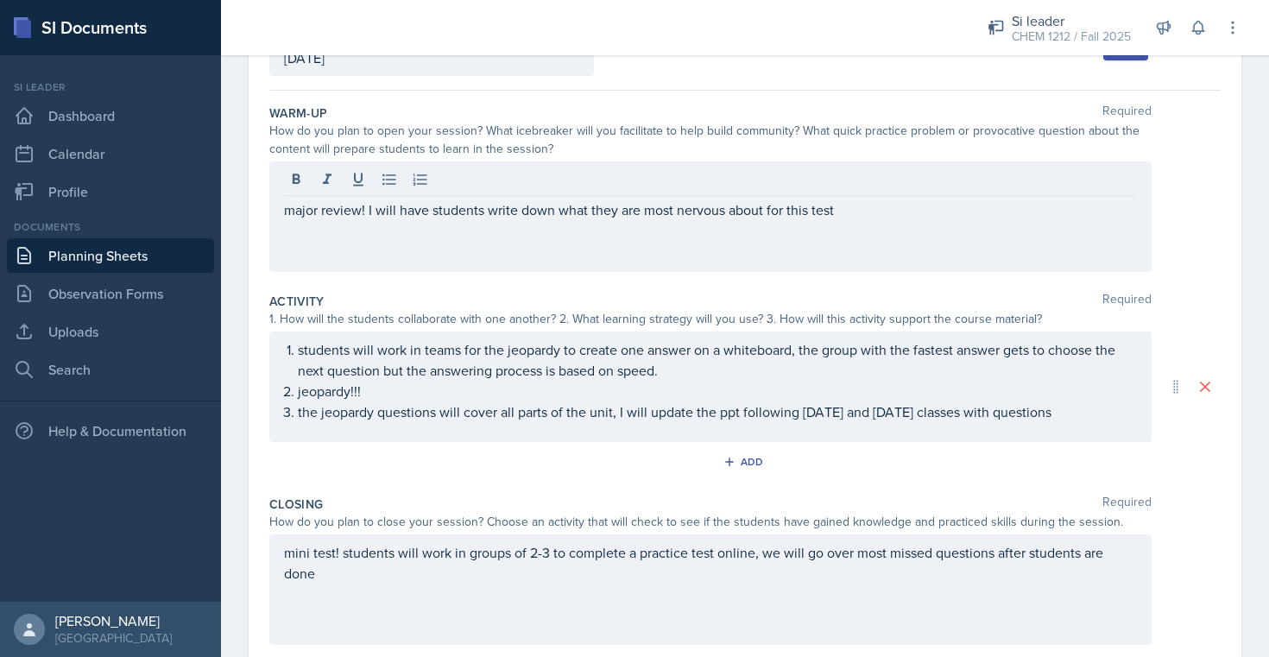
click at [890, 230] on div "major review! I will have students write down what they are most nervous about …" at bounding box center [710, 216] width 883 height 111
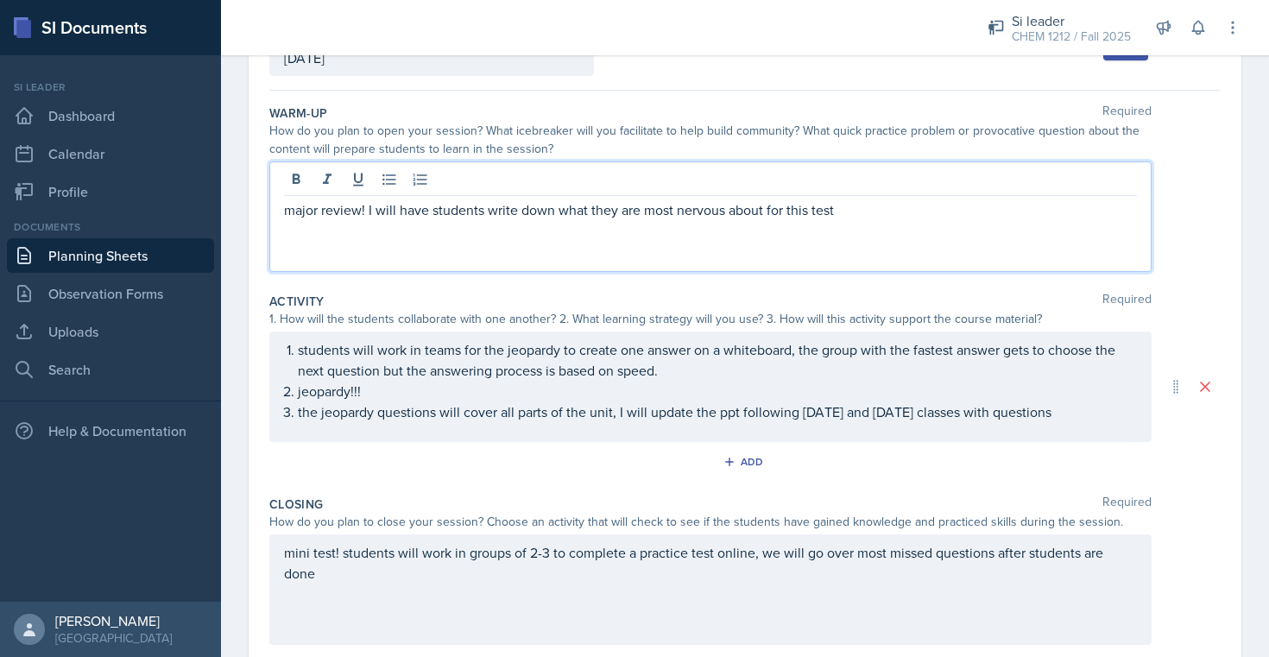
click at [890, 207] on p "major review! I will have students write down what they are most nervous about …" at bounding box center [710, 209] width 853 height 21
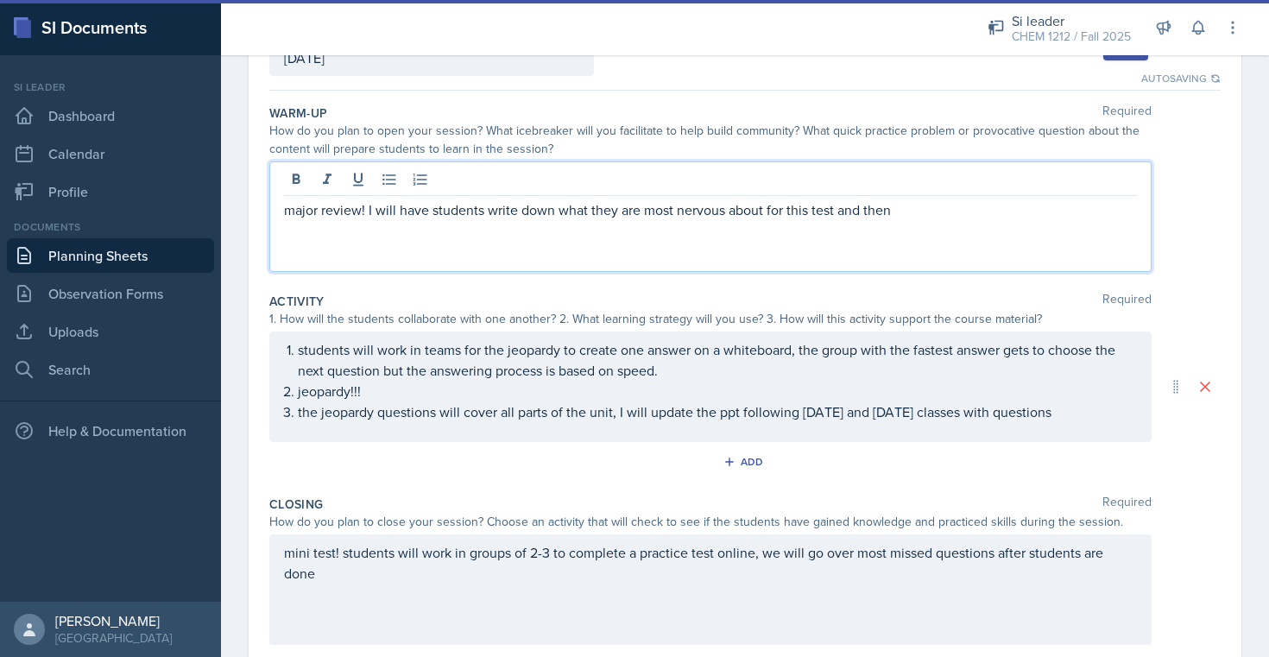
drag, startPoint x: 977, startPoint y: 225, endPoint x: 370, endPoint y: 217, distance: 607.2
click at [370, 217] on div "major review! I will have students write down what they are most nervous about …" at bounding box center [710, 216] width 883 height 111
